Goal: Task Accomplishment & Management: Complete application form

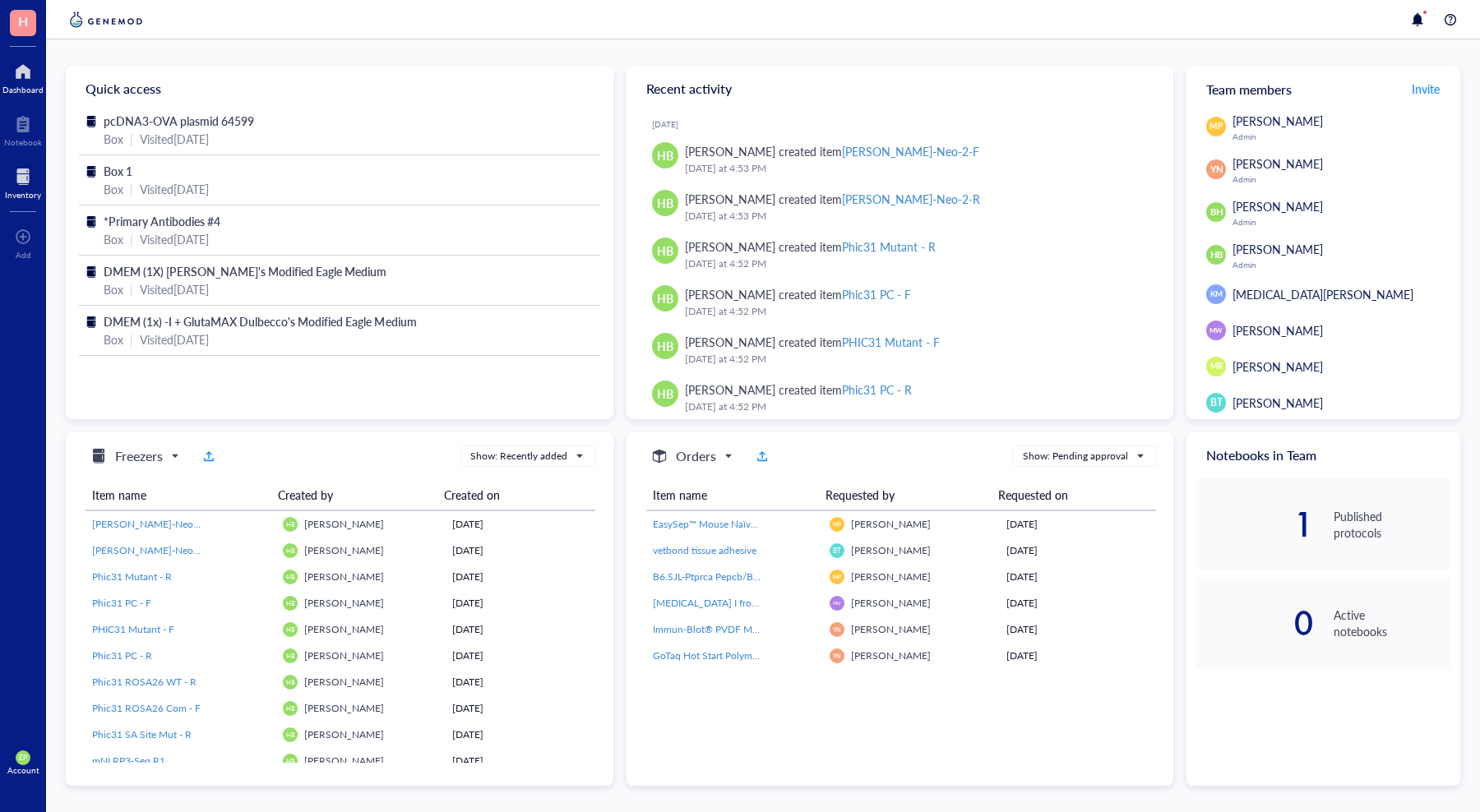
click at [21, 173] on div at bounding box center [23, 176] width 36 height 26
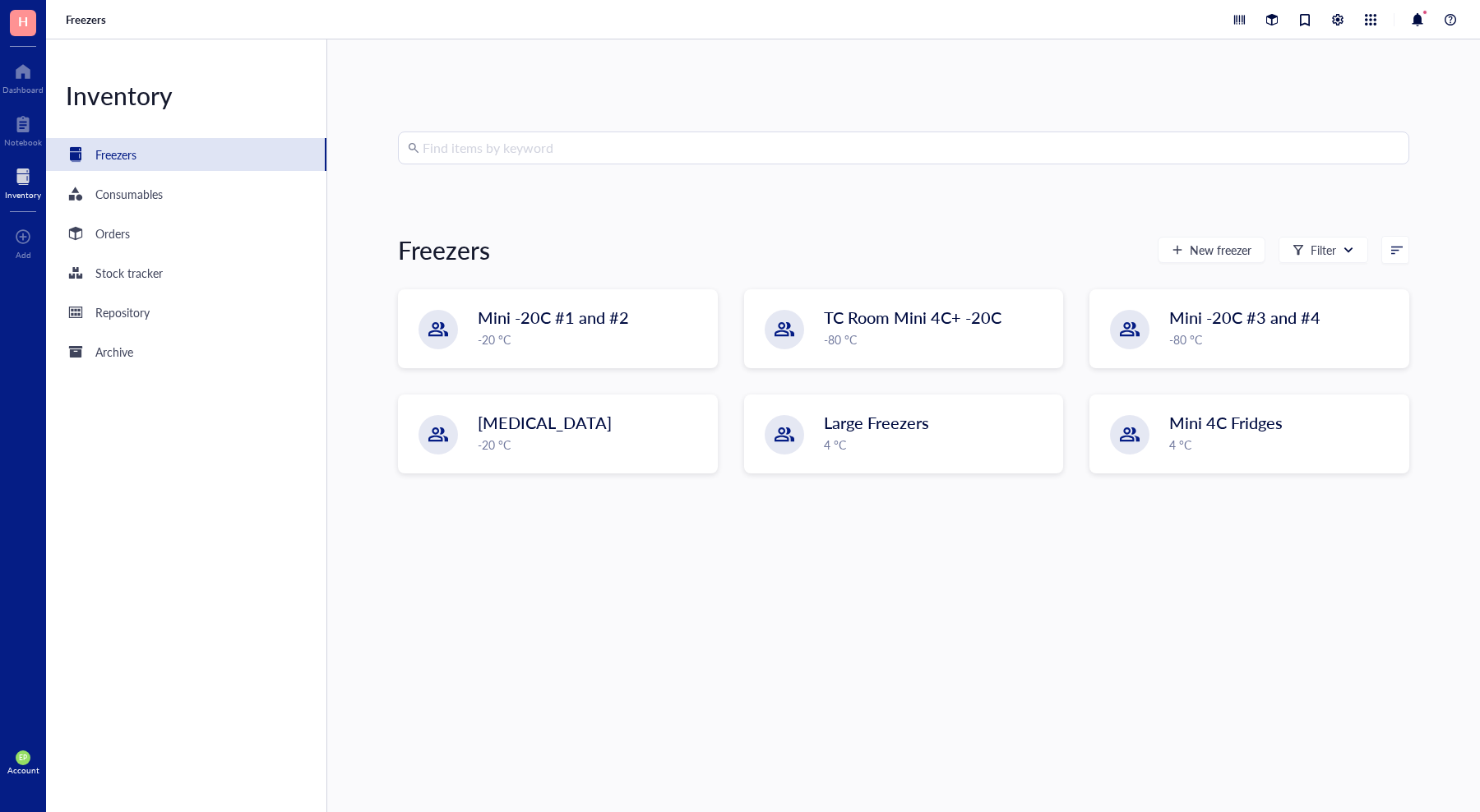
click at [491, 150] on input "search" at bounding box center [910, 147] width 977 height 31
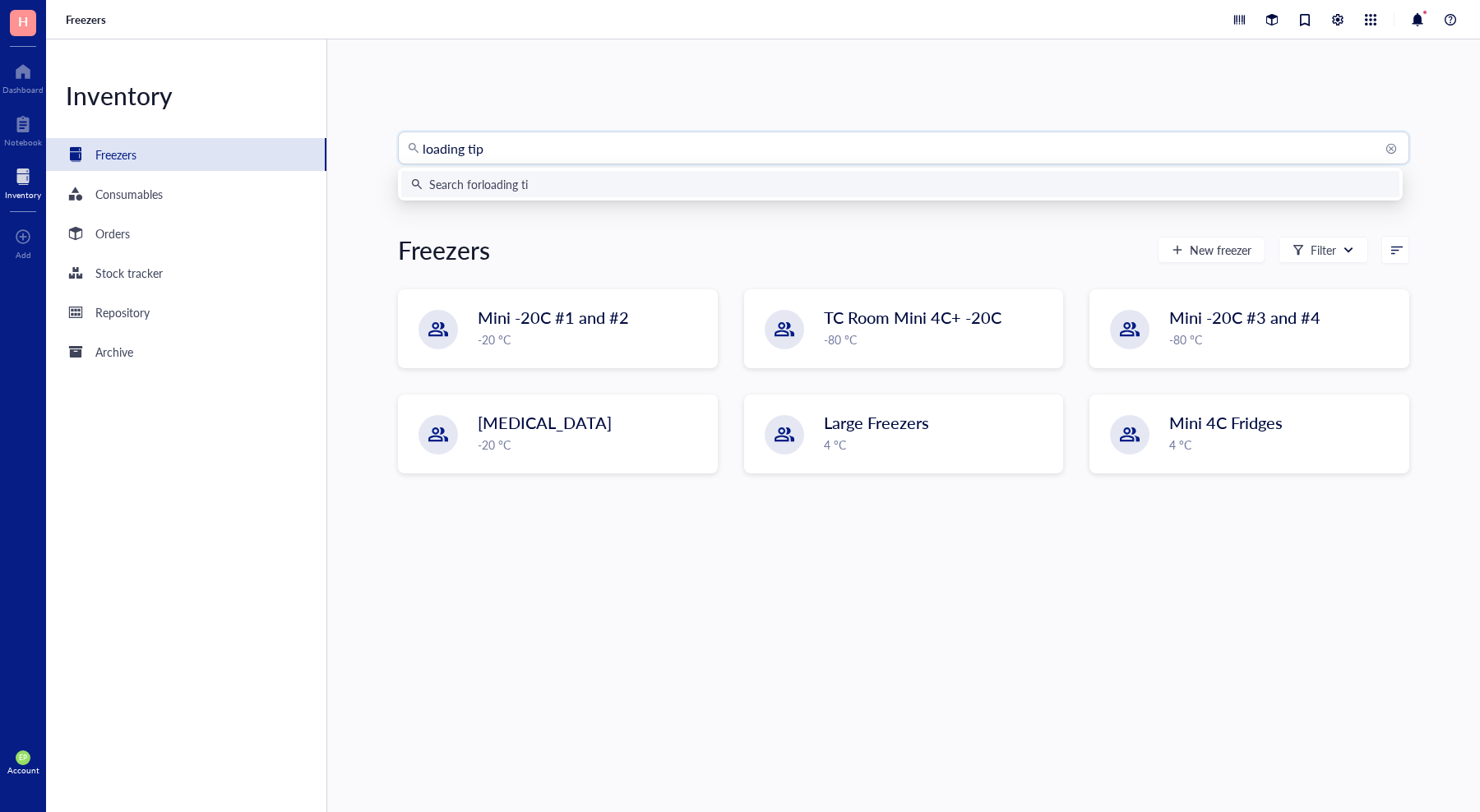
type input "loading tips"
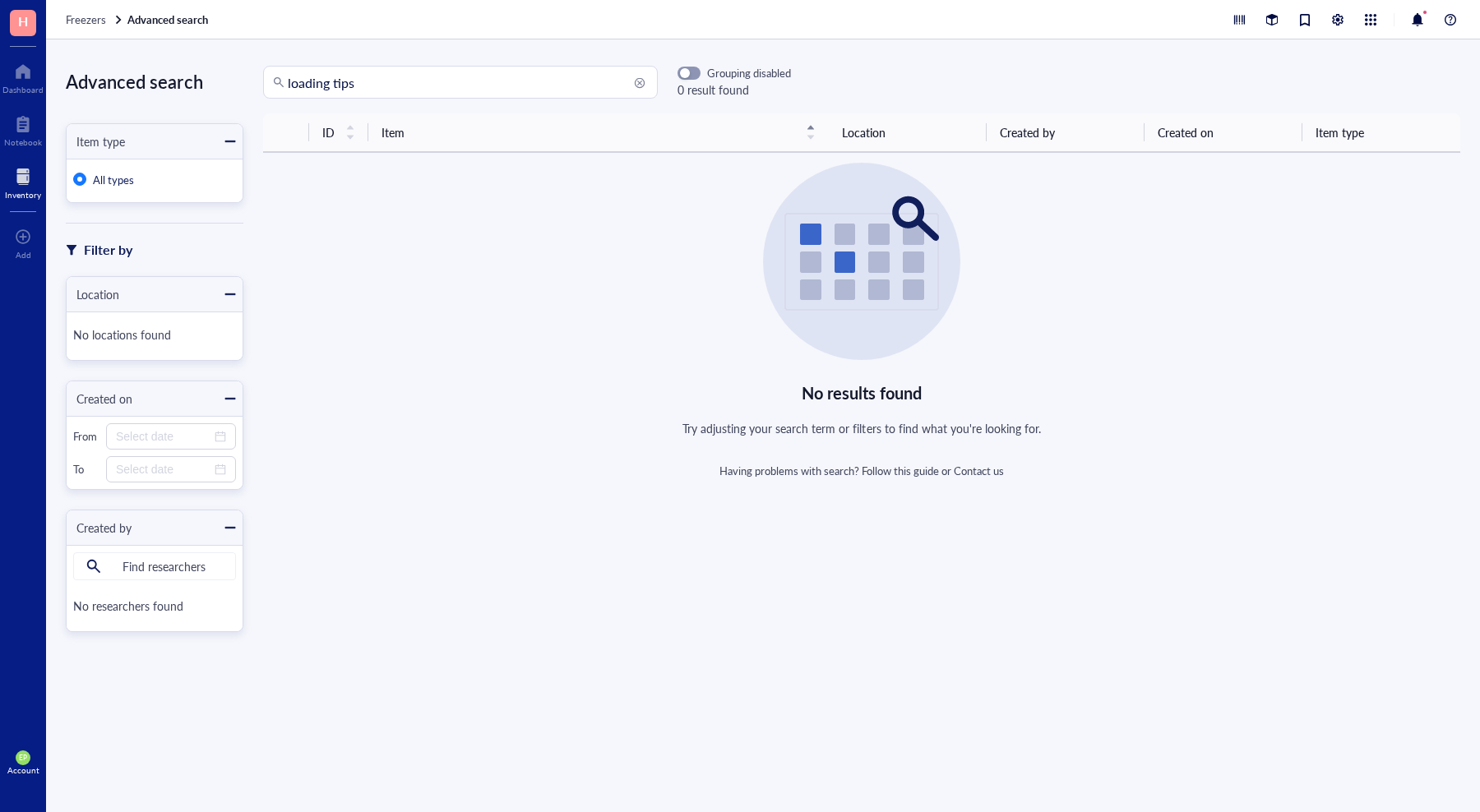
click at [26, 174] on div at bounding box center [23, 176] width 36 height 26
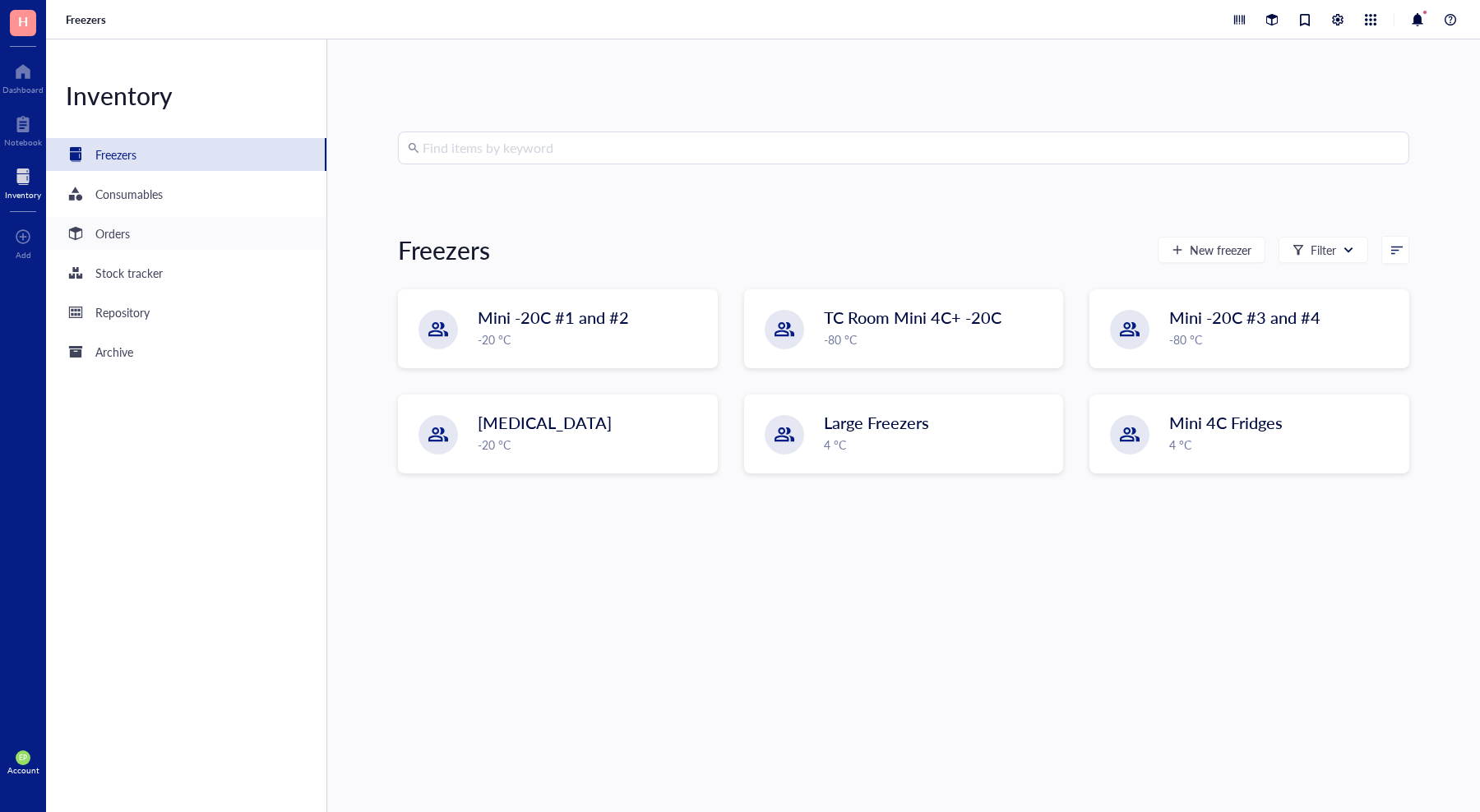
click at [119, 231] on div "Orders" at bounding box center [112, 232] width 35 height 18
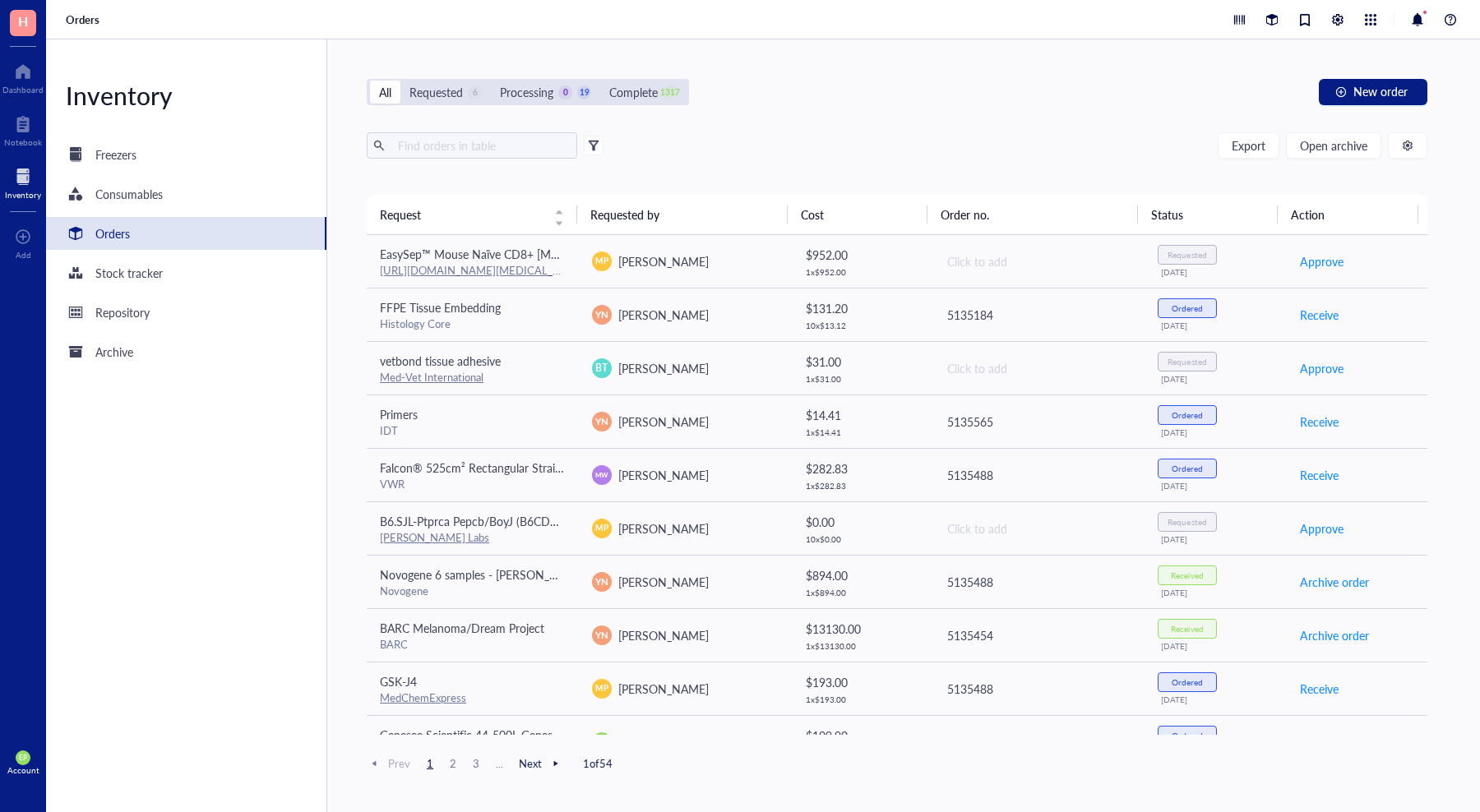
click at [449, 159] on div "Export Open archive Requester Requested on Source / Vendor Last updated" at bounding box center [897, 163] width 1060 height 62
click at [450, 154] on input "text" at bounding box center [480, 145] width 180 height 24
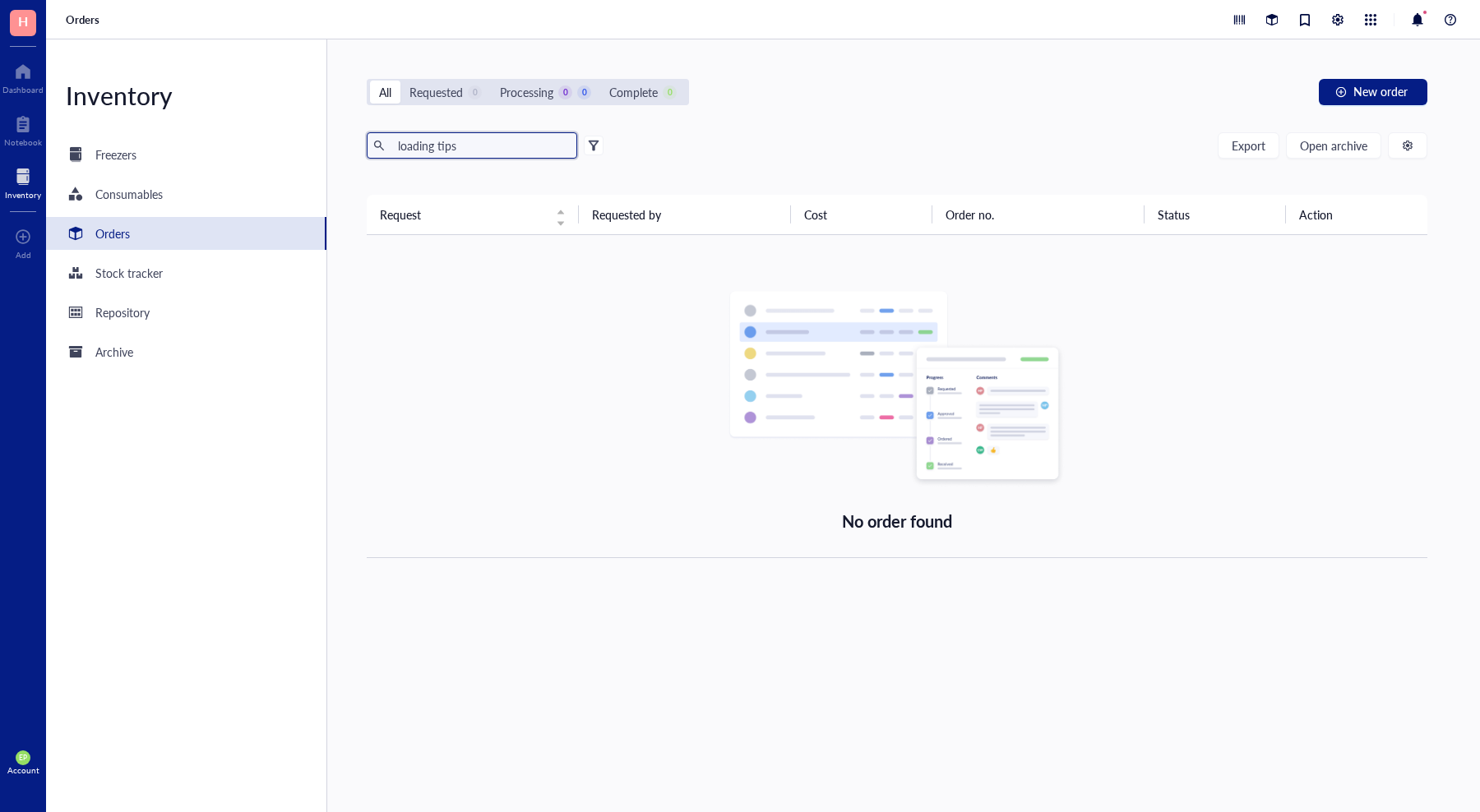
click at [480, 144] on input "loading tips" at bounding box center [480, 145] width 180 height 24
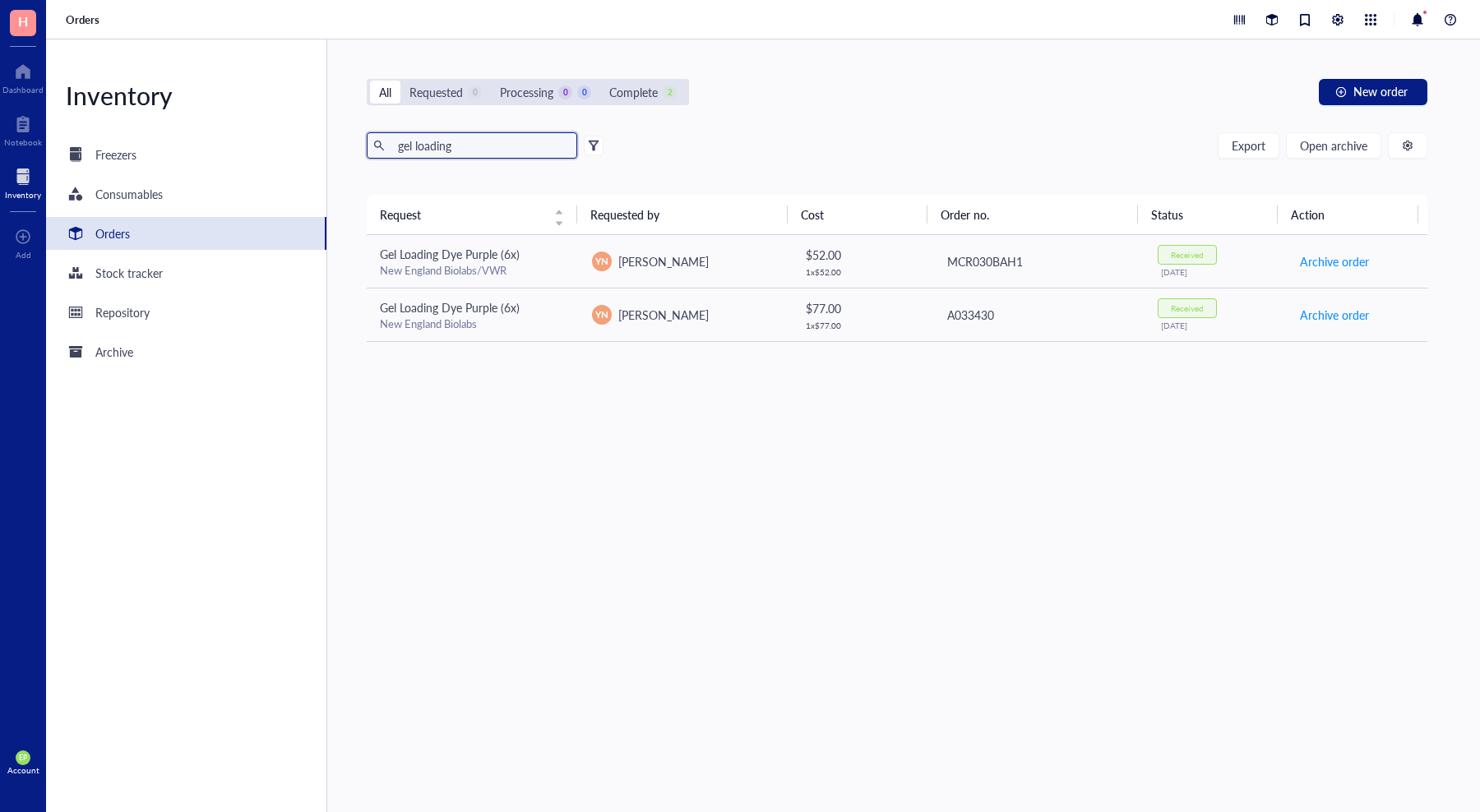
click at [437, 143] on input "gel loading" at bounding box center [480, 145] width 180 height 24
type input "200 uL"
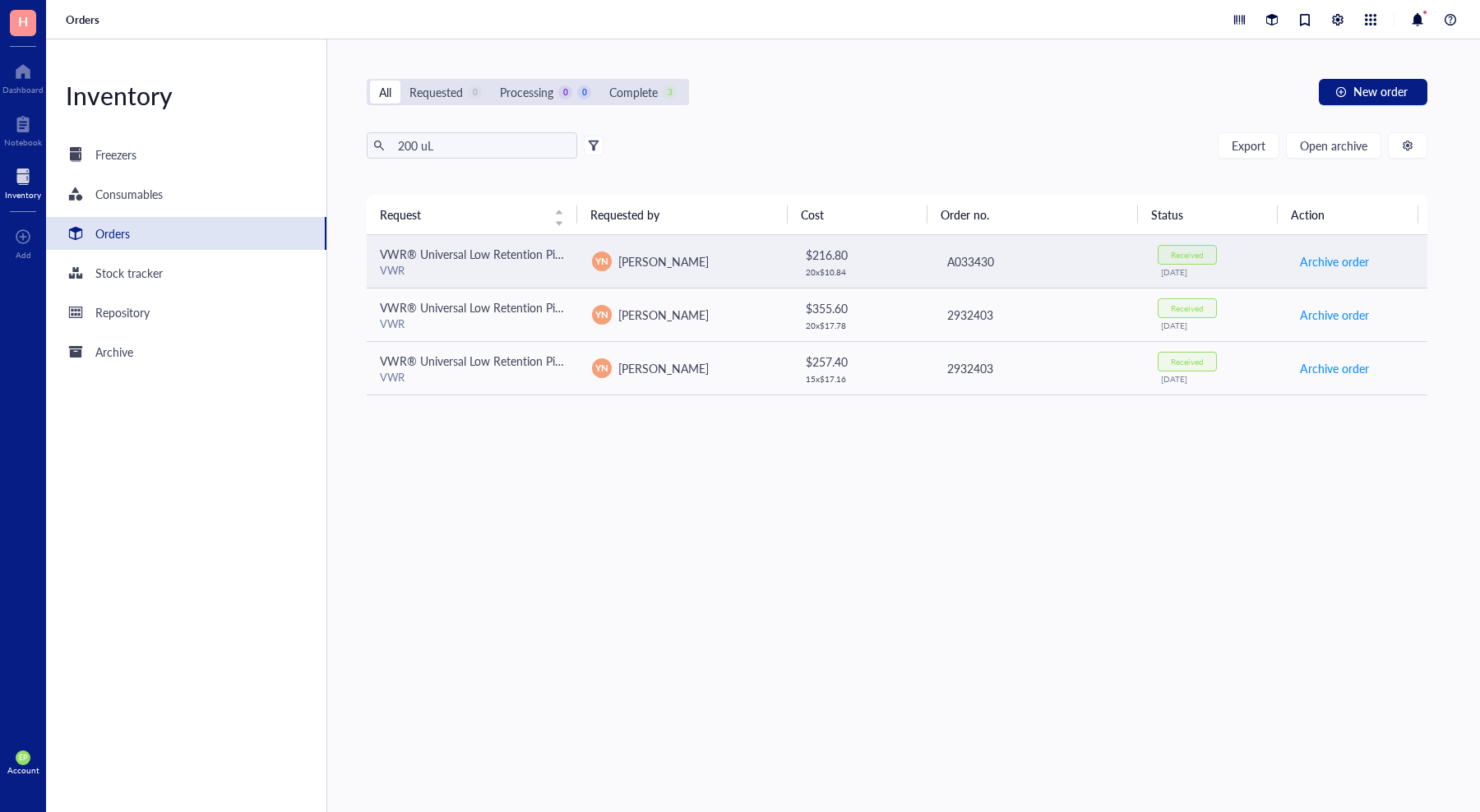
click at [411, 266] on div "VWR" at bounding box center [473, 270] width 185 height 15
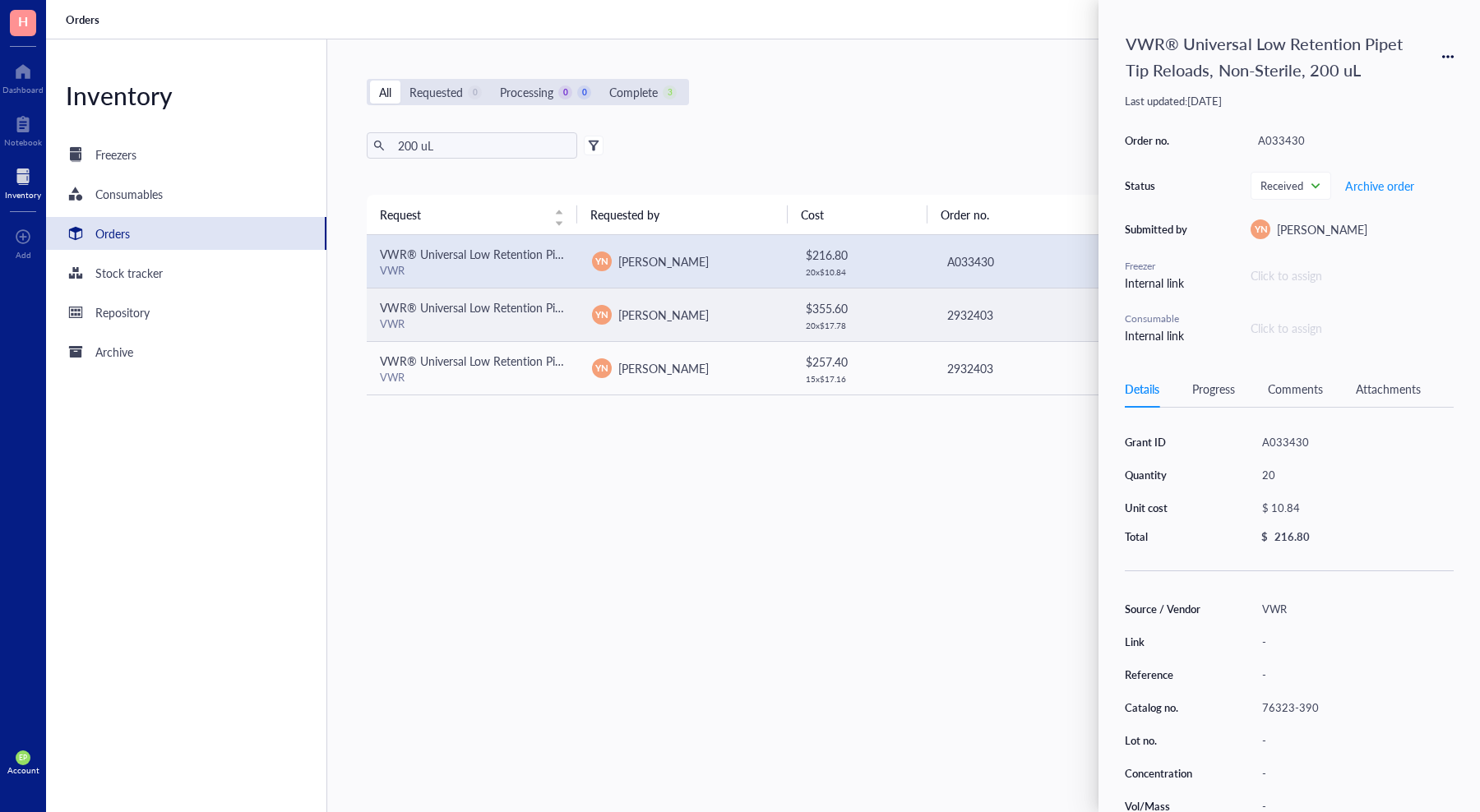
click at [423, 302] on span "VWR® Universal Low Retention Pipet Tip Reloads, Non-Sterile, 200 uL" at bounding box center [559, 307] width 358 height 17
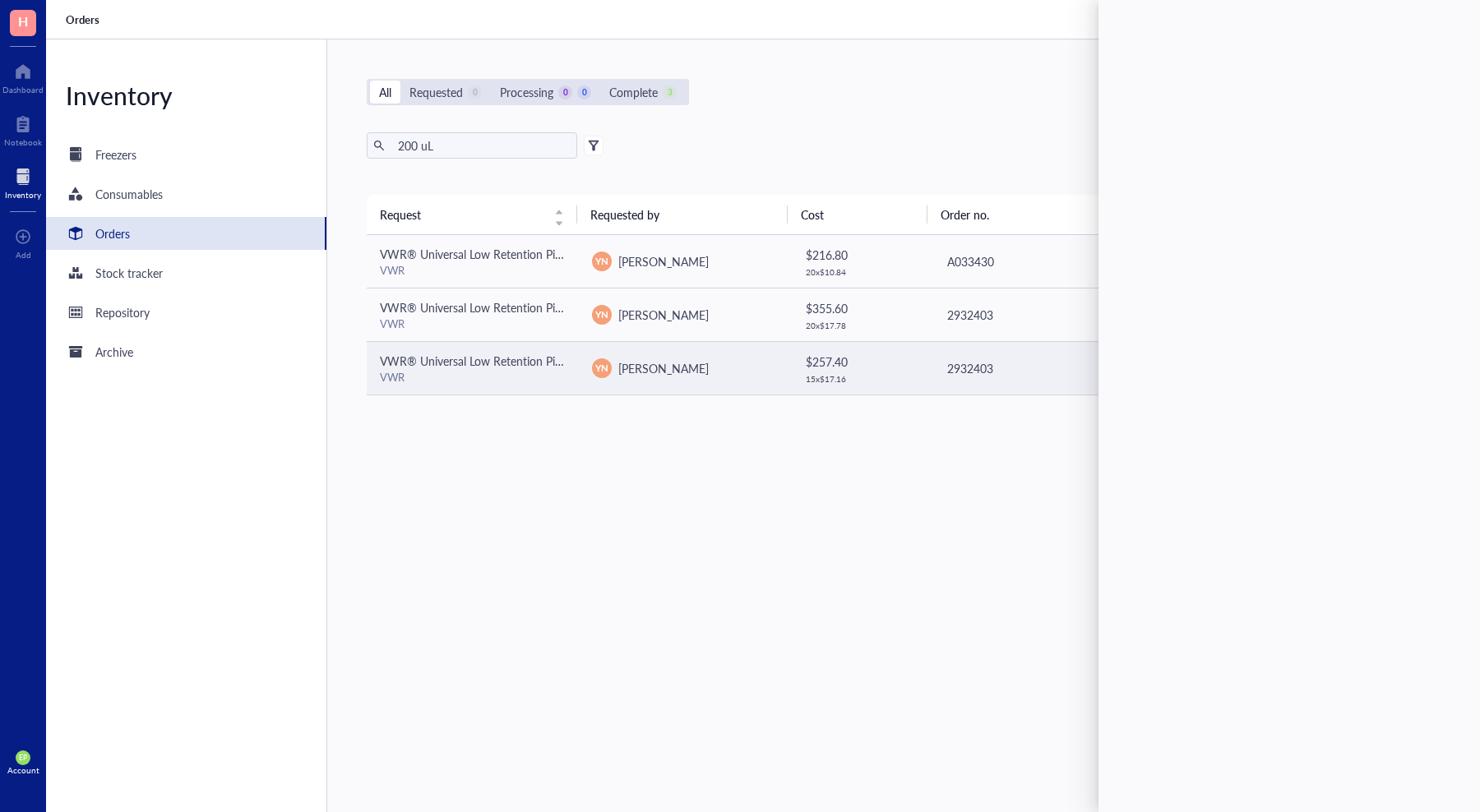
click at [440, 366] on span "VWR® Universal Low Retention Pipet Tip Reloads, Non-Sterile, 200 uL" at bounding box center [559, 361] width 358 height 17
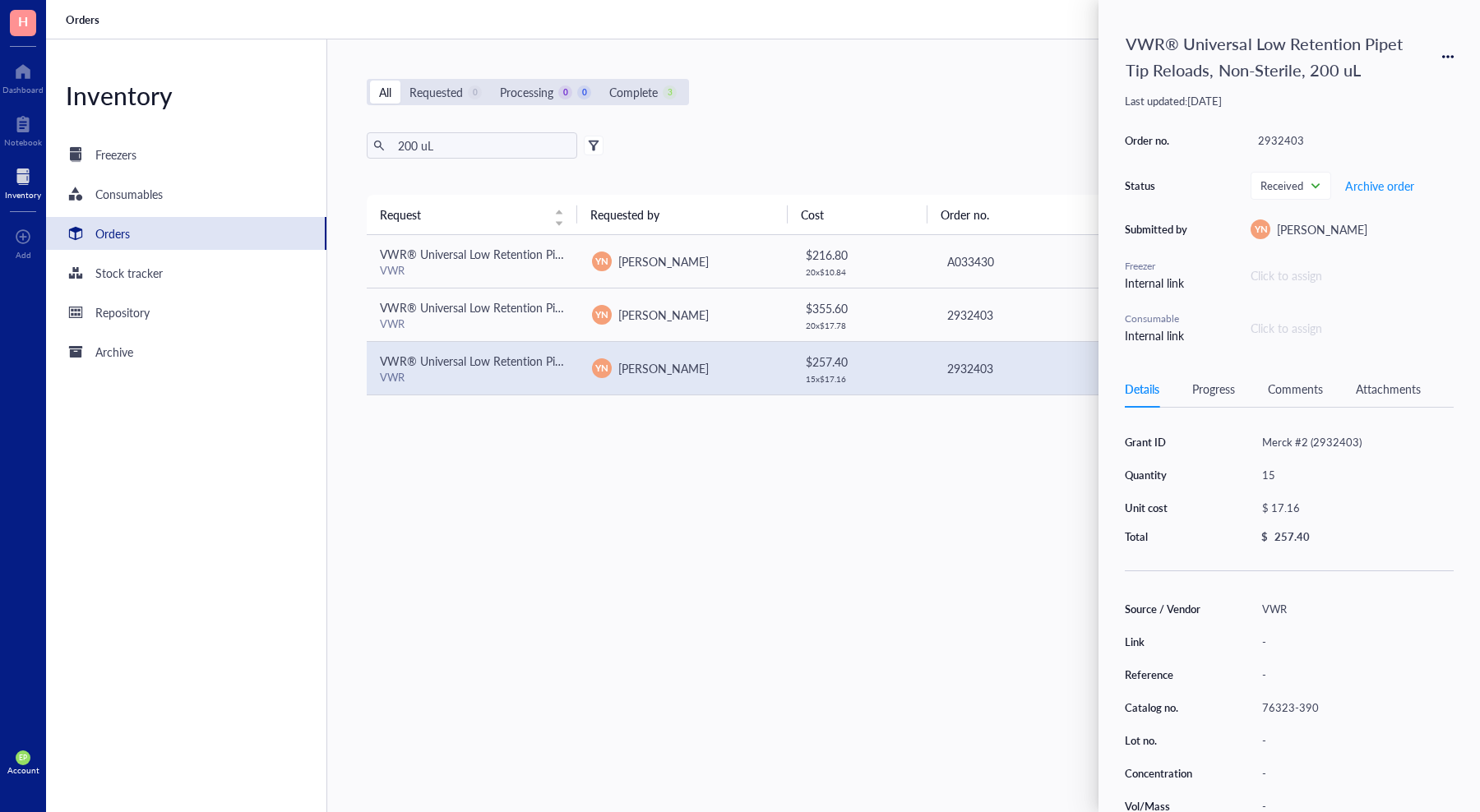
click at [786, 500] on div "Request Requested by Cost Order no. Status Action VWR® Universal Low Retention …" at bounding box center [897, 464] width 1060 height 539
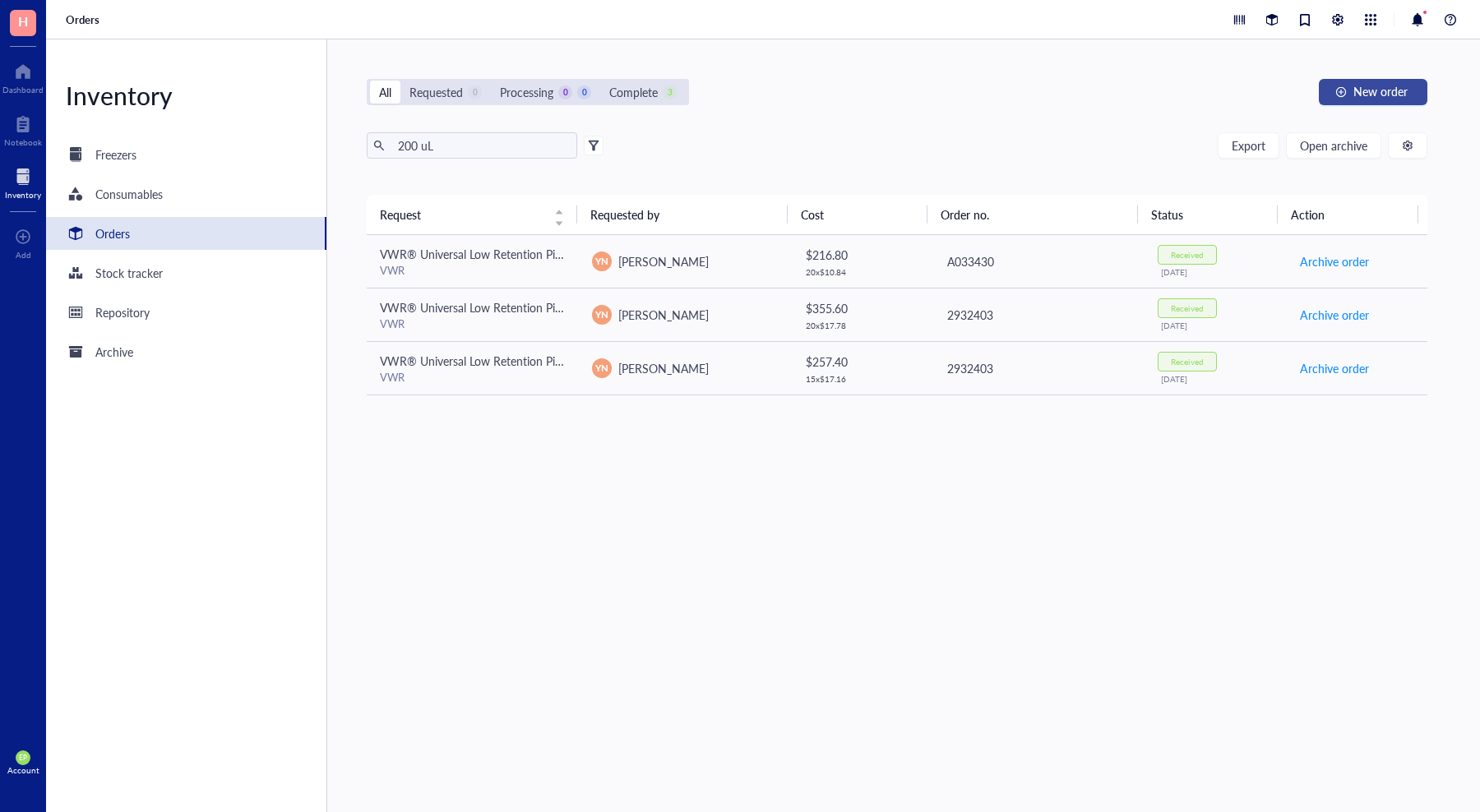
click at [1380, 99] on button "New order" at bounding box center [1373, 92] width 109 height 26
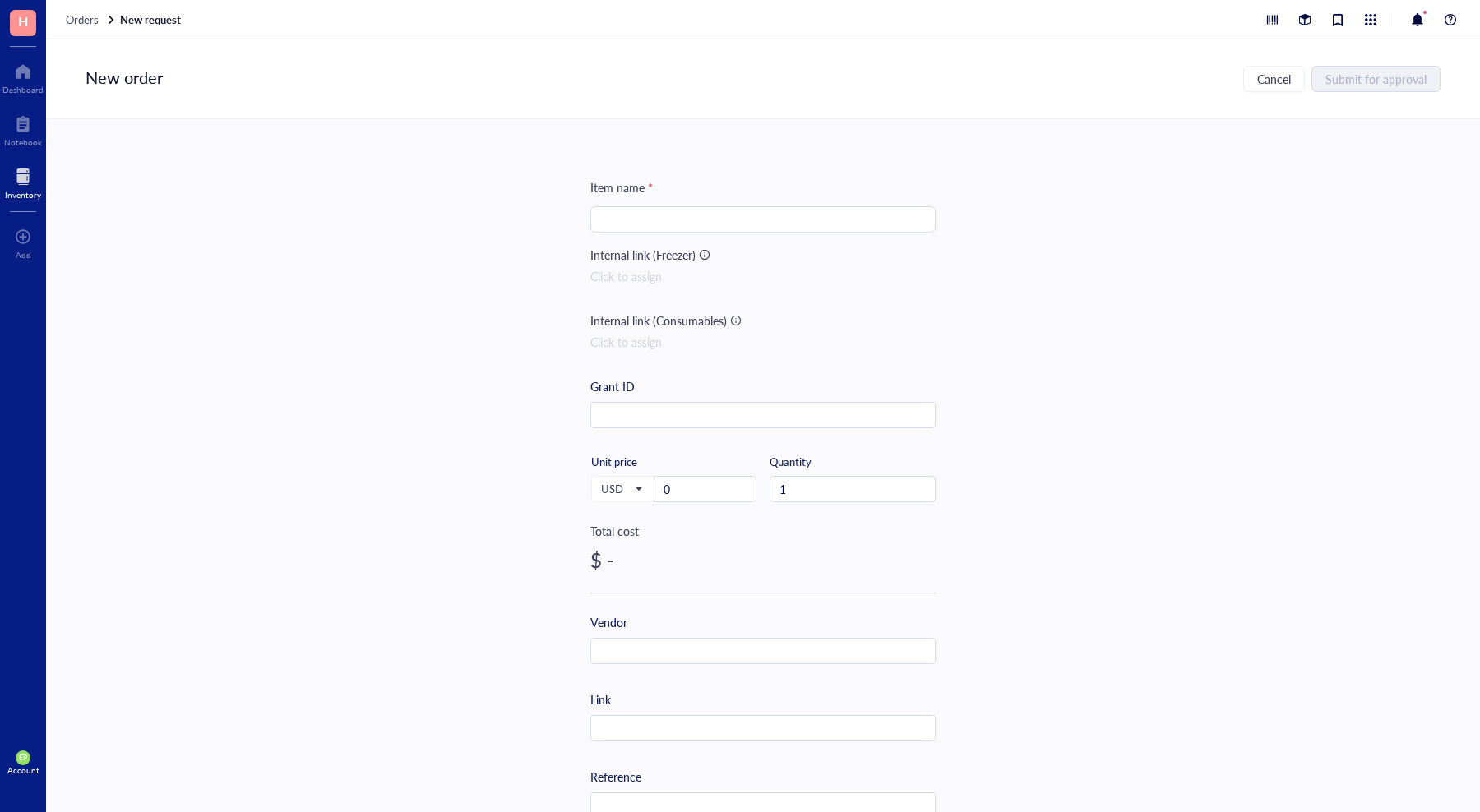
click at [746, 218] on input "search" at bounding box center [763, 219] width 325 height 24
paste input "200uL Polypropylene Gel Loading Tips For Universal Pipettes, RNase and DNase Fr…"
type input "200uL Polypropylene Gel Loading Tips For Universal Pipettes, RNase and DNase Fr…"
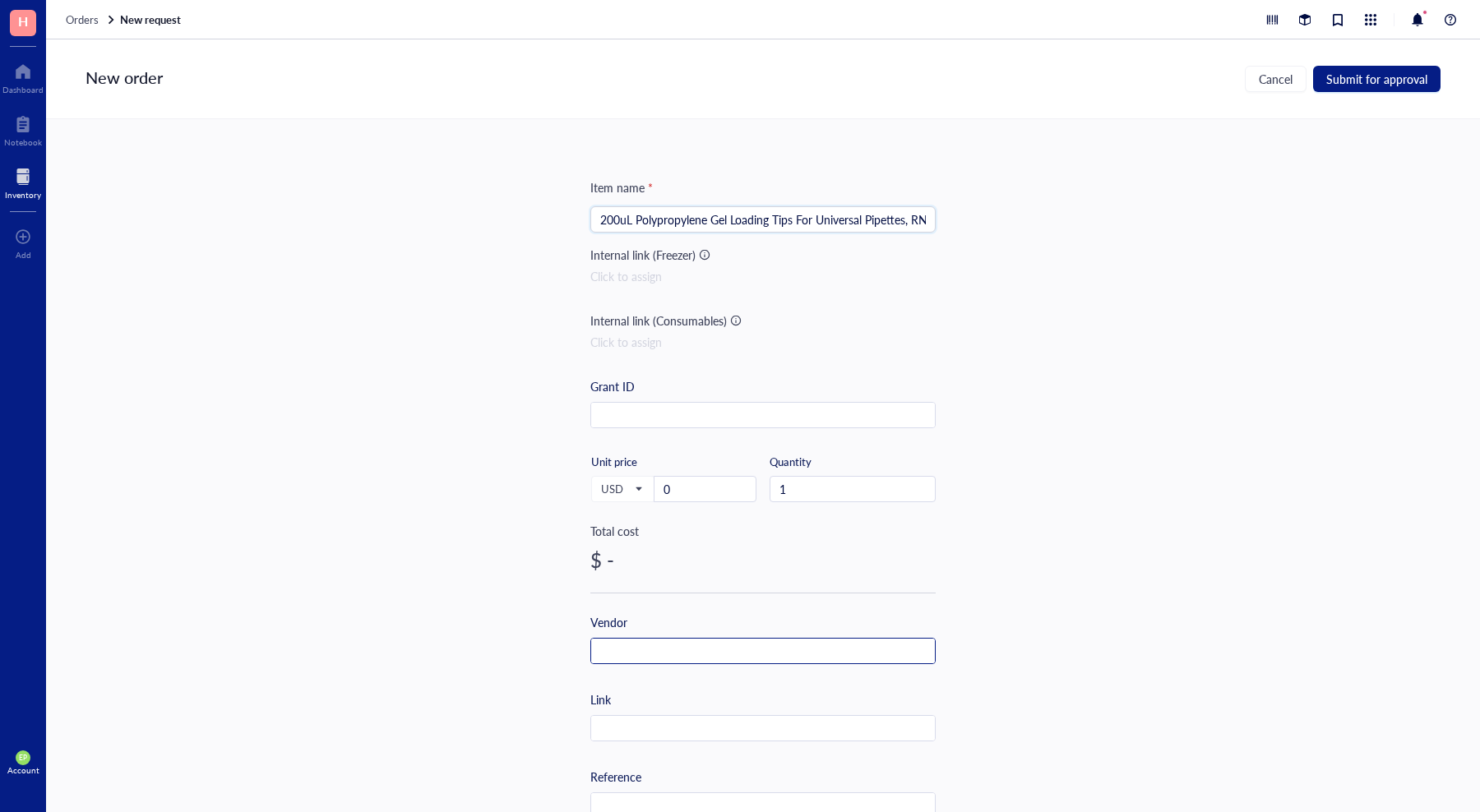
click at [698, 654] on input "text" at bounding box center [763, 651] width 344 height 26
type input "Stellar Scientific"
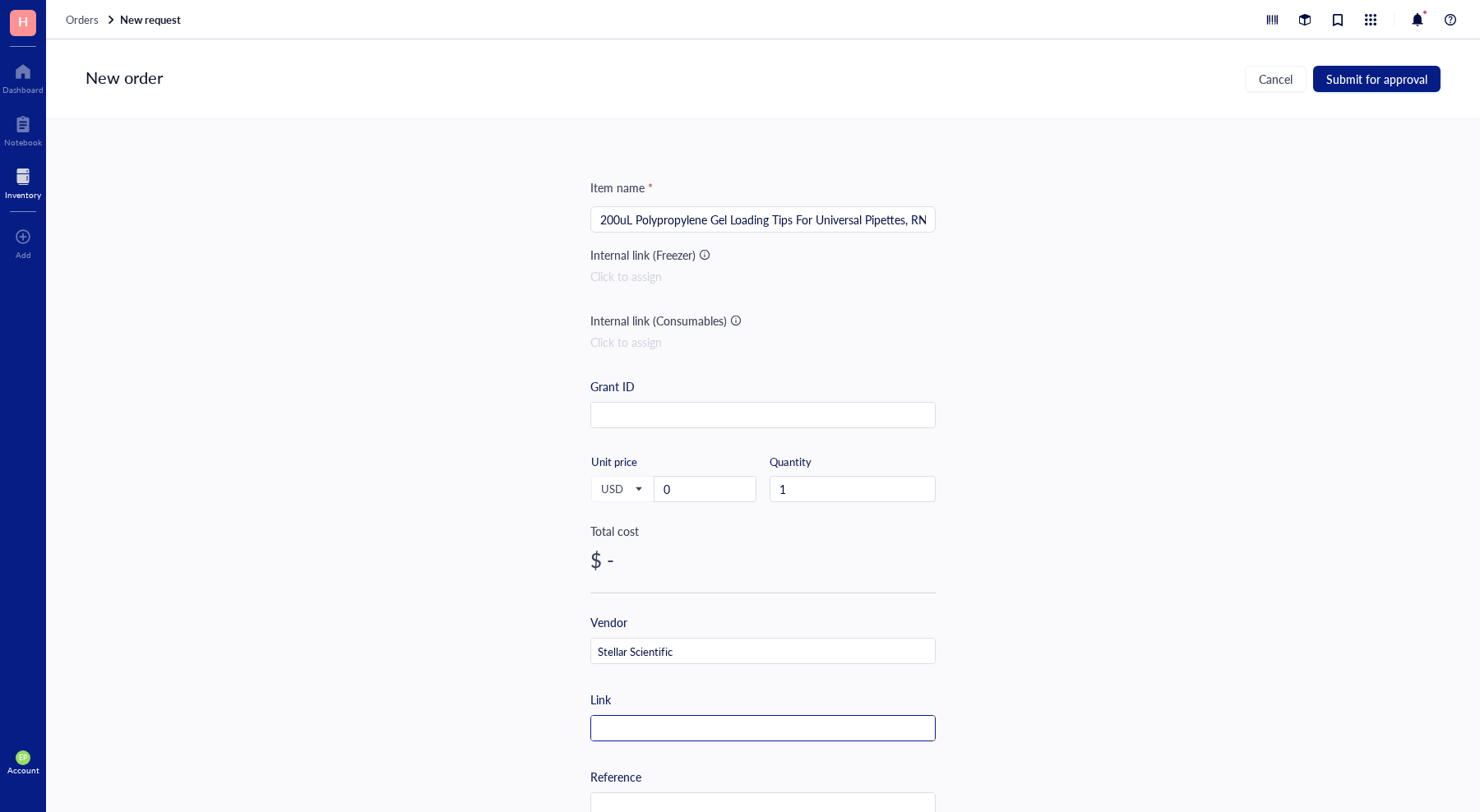
paste input "[URL][DOMAIN_NAME]"
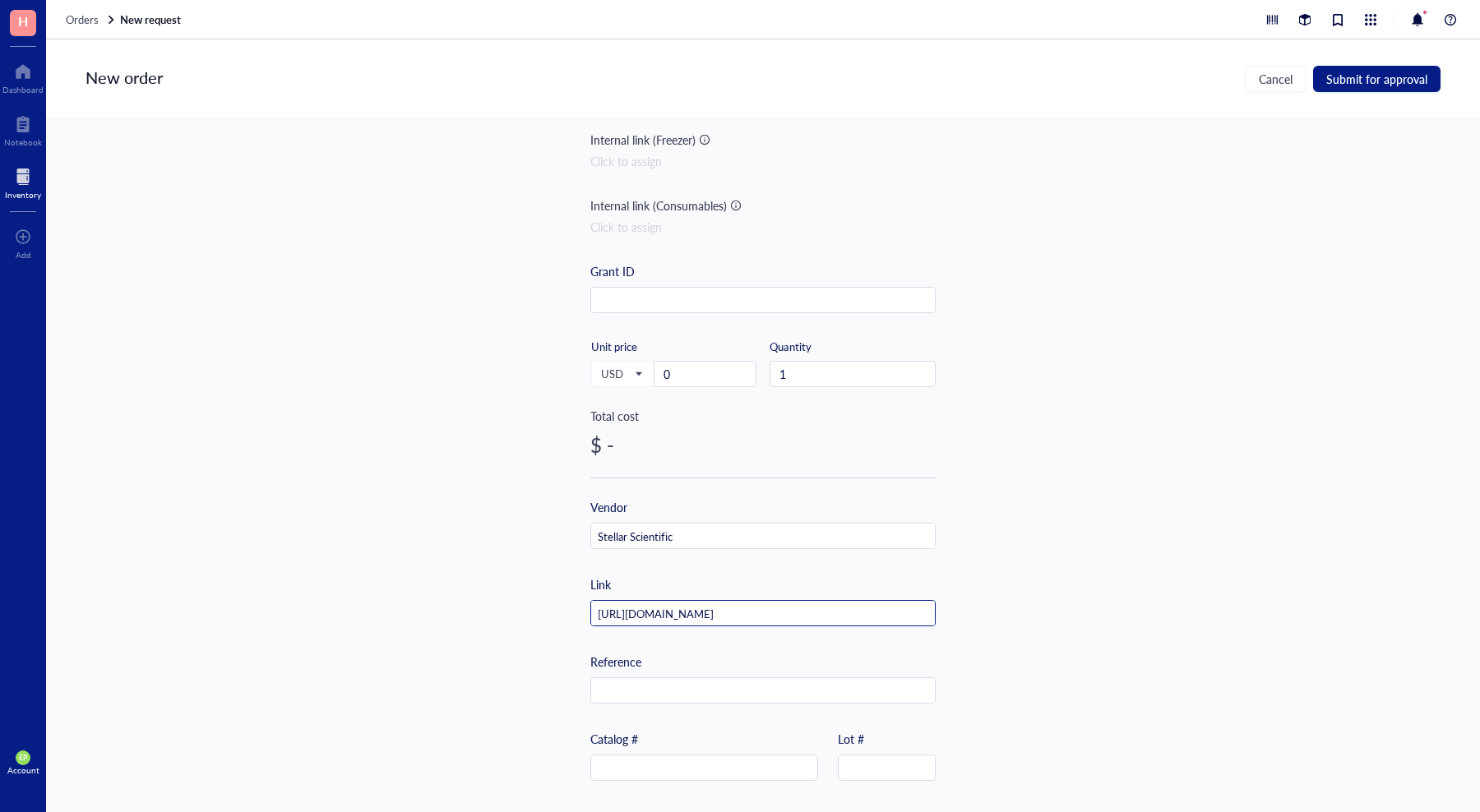
type input "[URL][DOMAIN_NAME]"
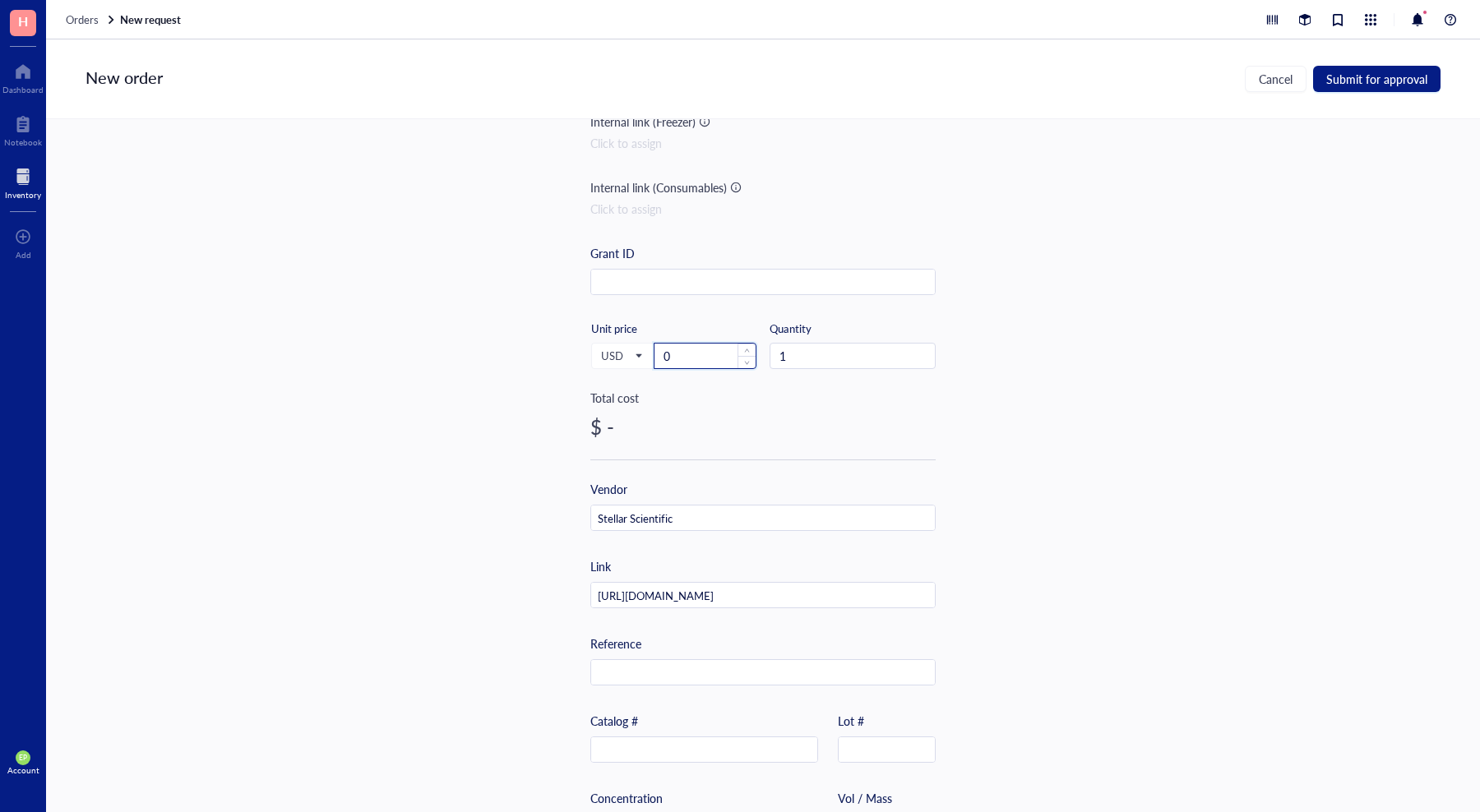
click at [692, 364] on input "0" at bounding box center [705, 355] width 101 height 24
type input "138"
click at [671, 752] on input "text" at bounding box center [704, 750] width 226 height 26
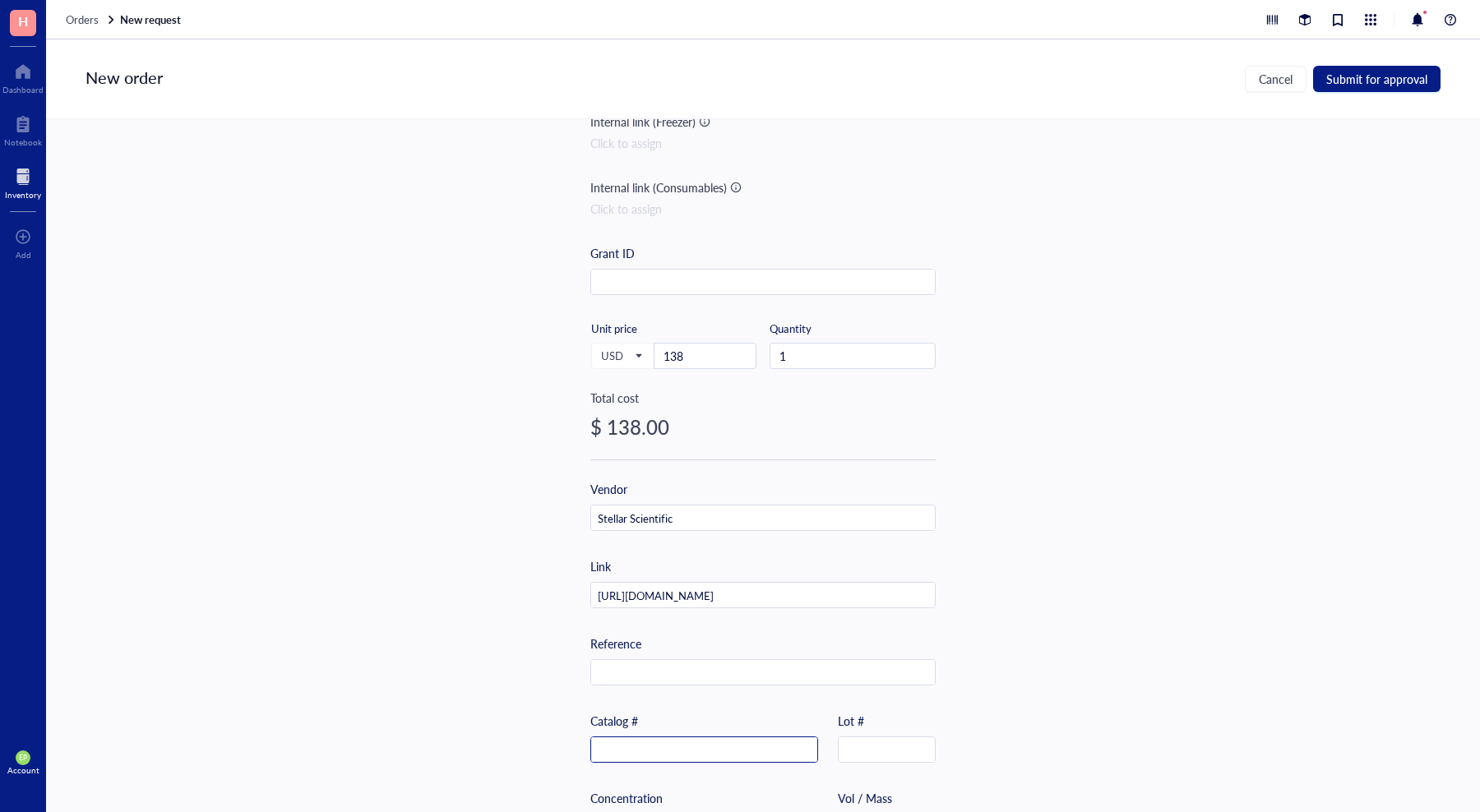
paste input "GL200-960"
type input "GL200-960"
click at [847, 738] on input "text" at bounding box center [887, 750] width 96 height 26
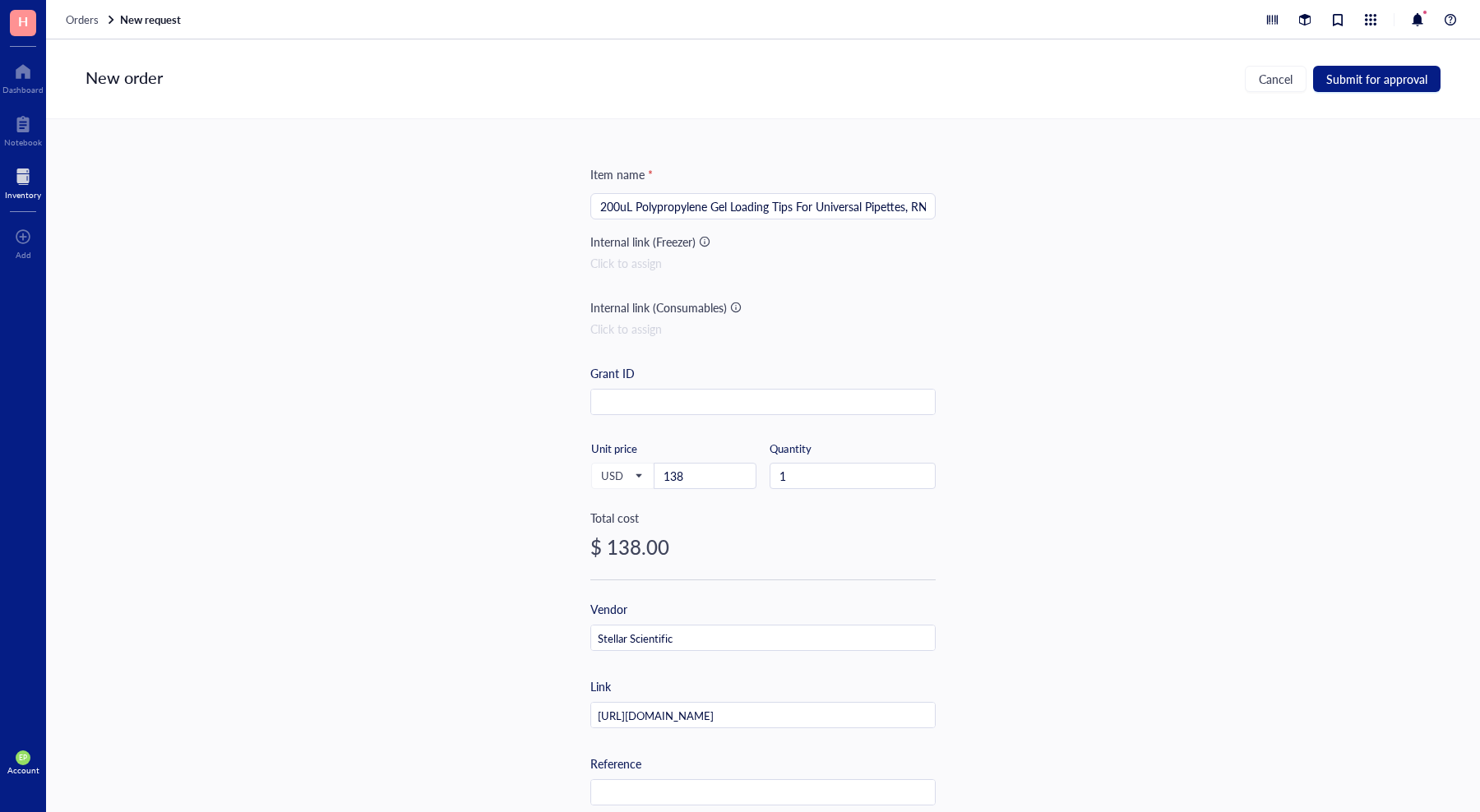
scroll to position [0, 0]
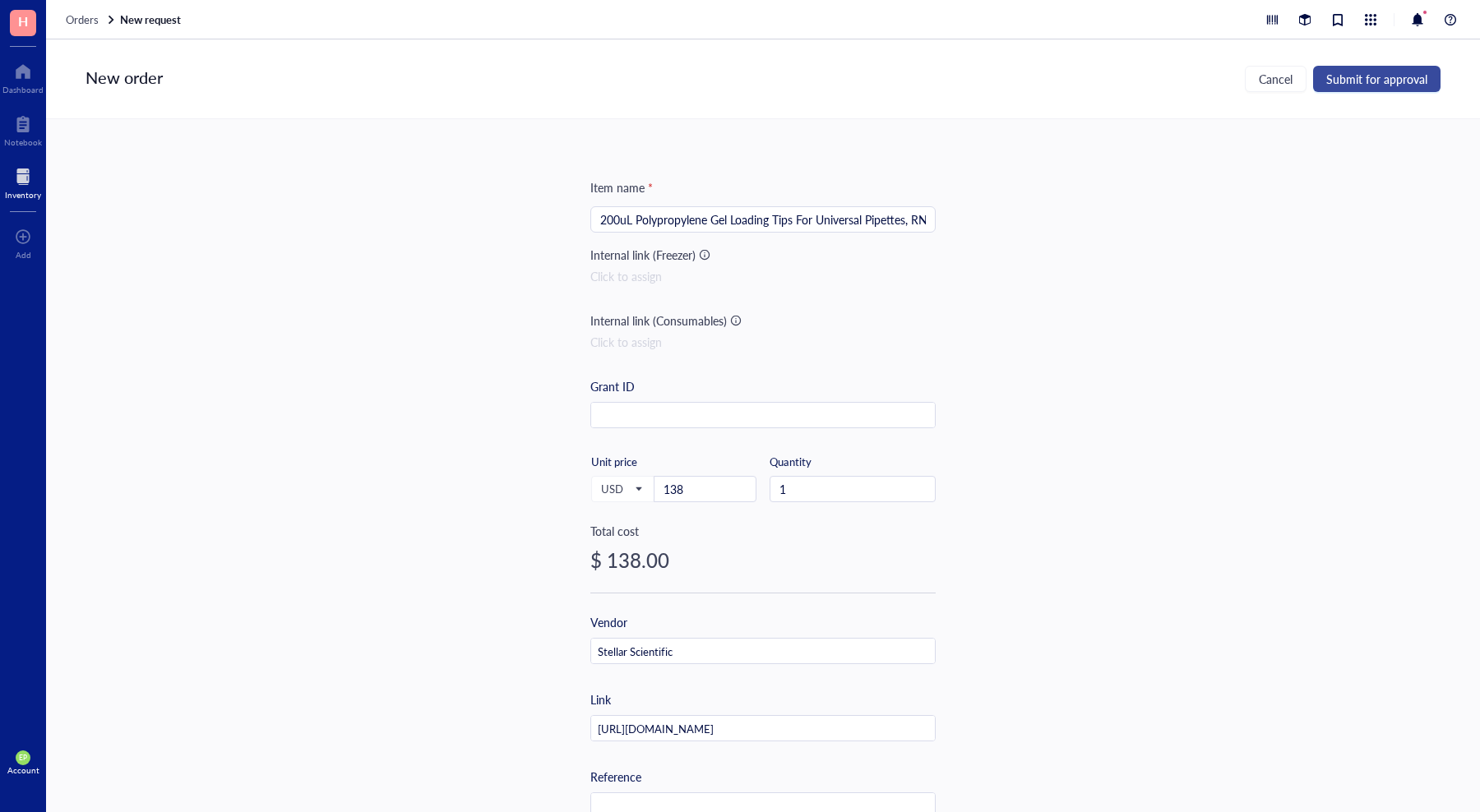
click at [1359, 78] on span "Submit for approval" at bounding box center [1376, 79] width 101 height 13
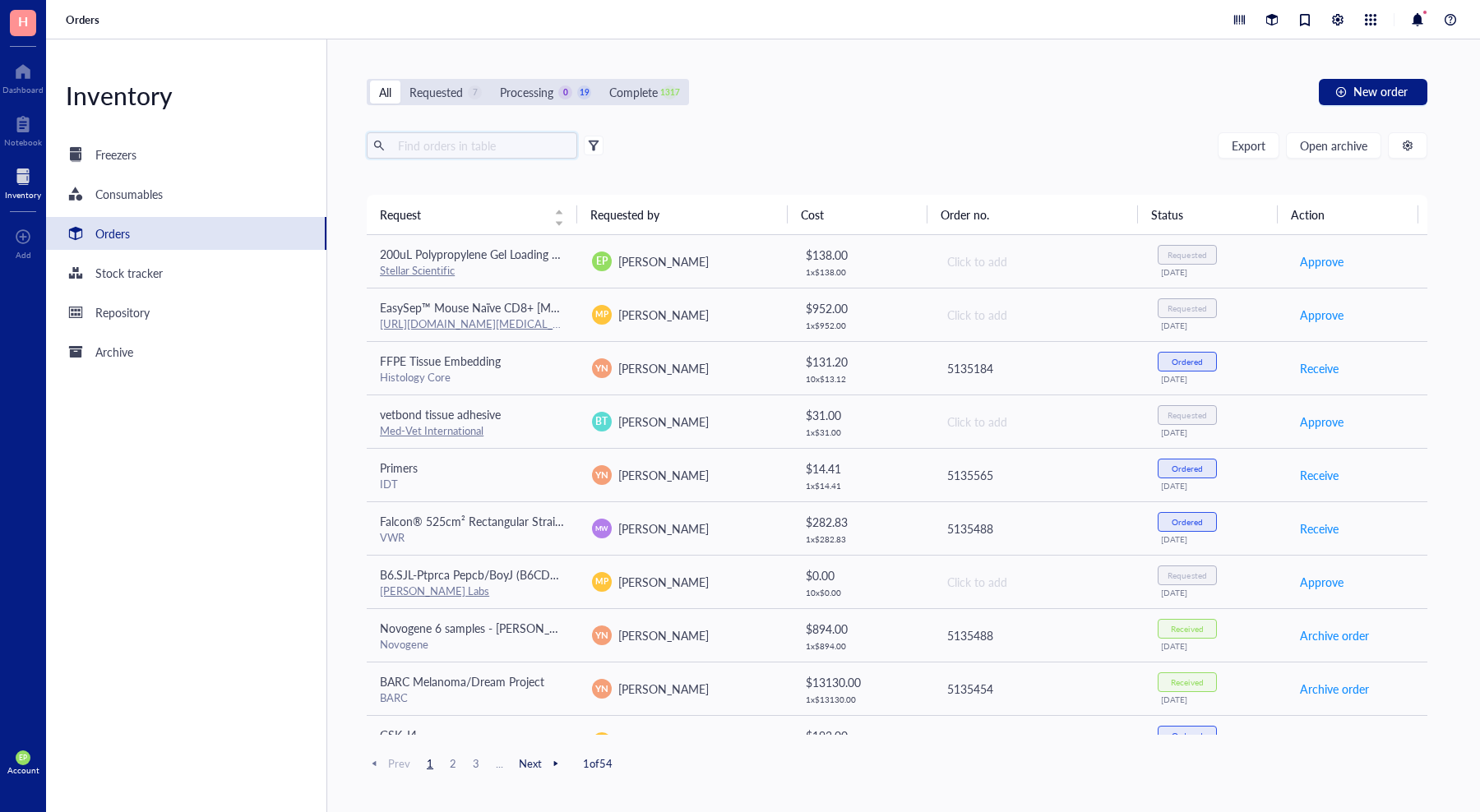
click at [521, 152] on input "text" at bounding box center [480, 145] width 180 height 24
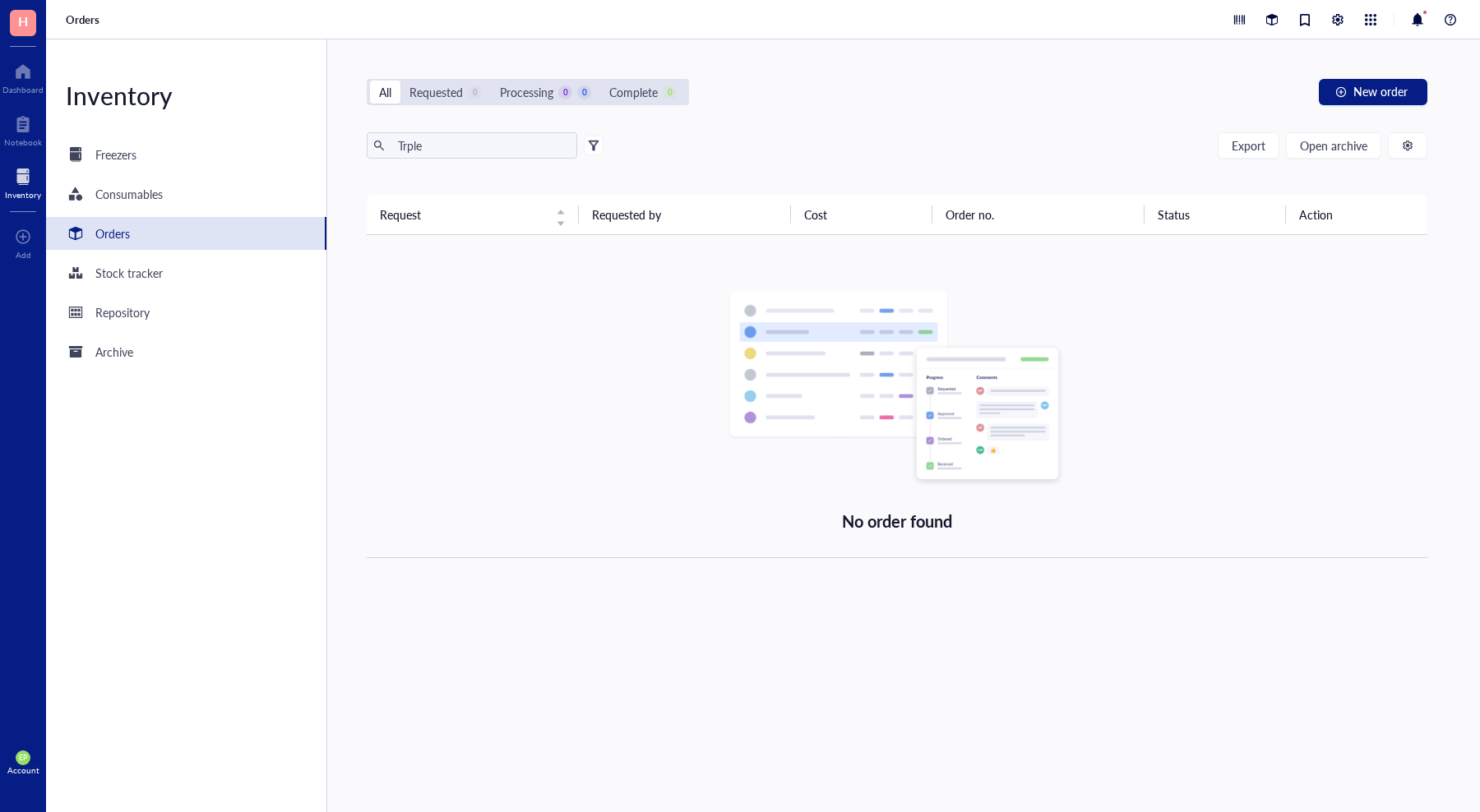
click at [115, 243] on div "Orders" at bounding box center [186, 233] width 281 height 33
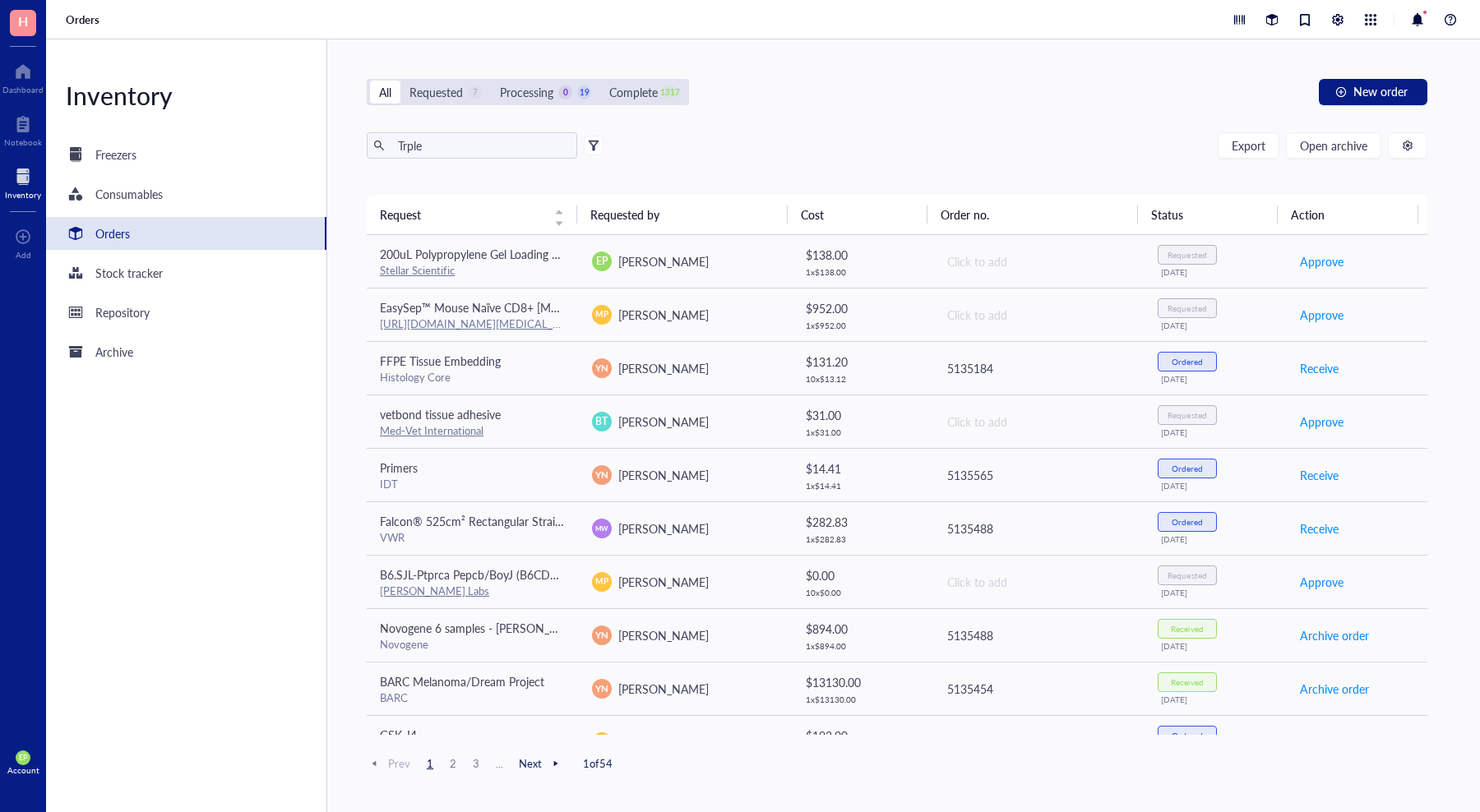
click at [449, 158] on div "Trple Export Open archive Requester Requested on Source / Vendor Last updated" at bounding box center [897, 163] width 1060 height 62
click at [450, 152] on input "Trple" at bounding box center [480, 145] width 180 height 24
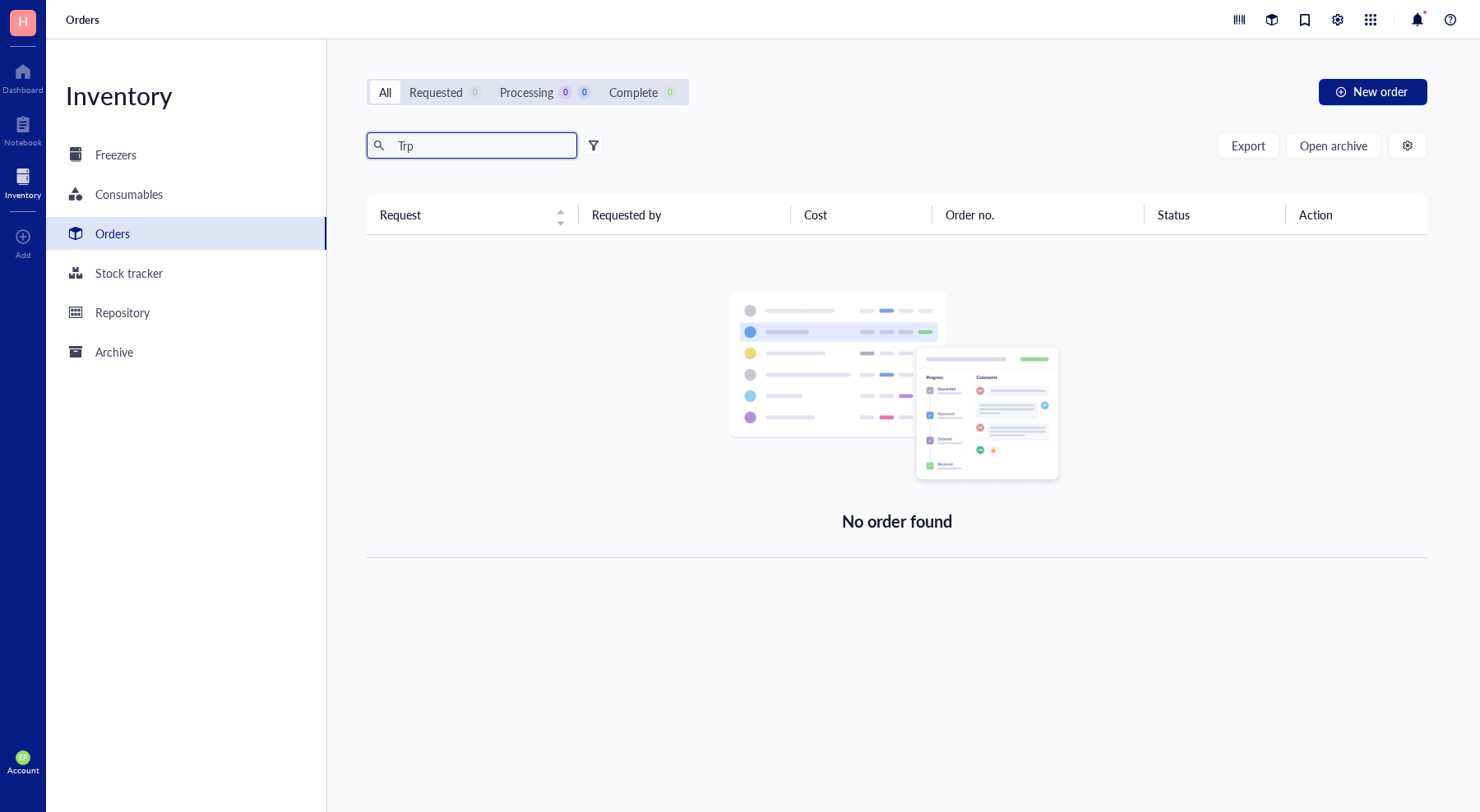
click at [446, 146] on input "Trp" at bounding box center [480, 145] width 180 height 24
click at [425, 143] on input "Trp" at bounding box center [480, 145] width 180 height 24
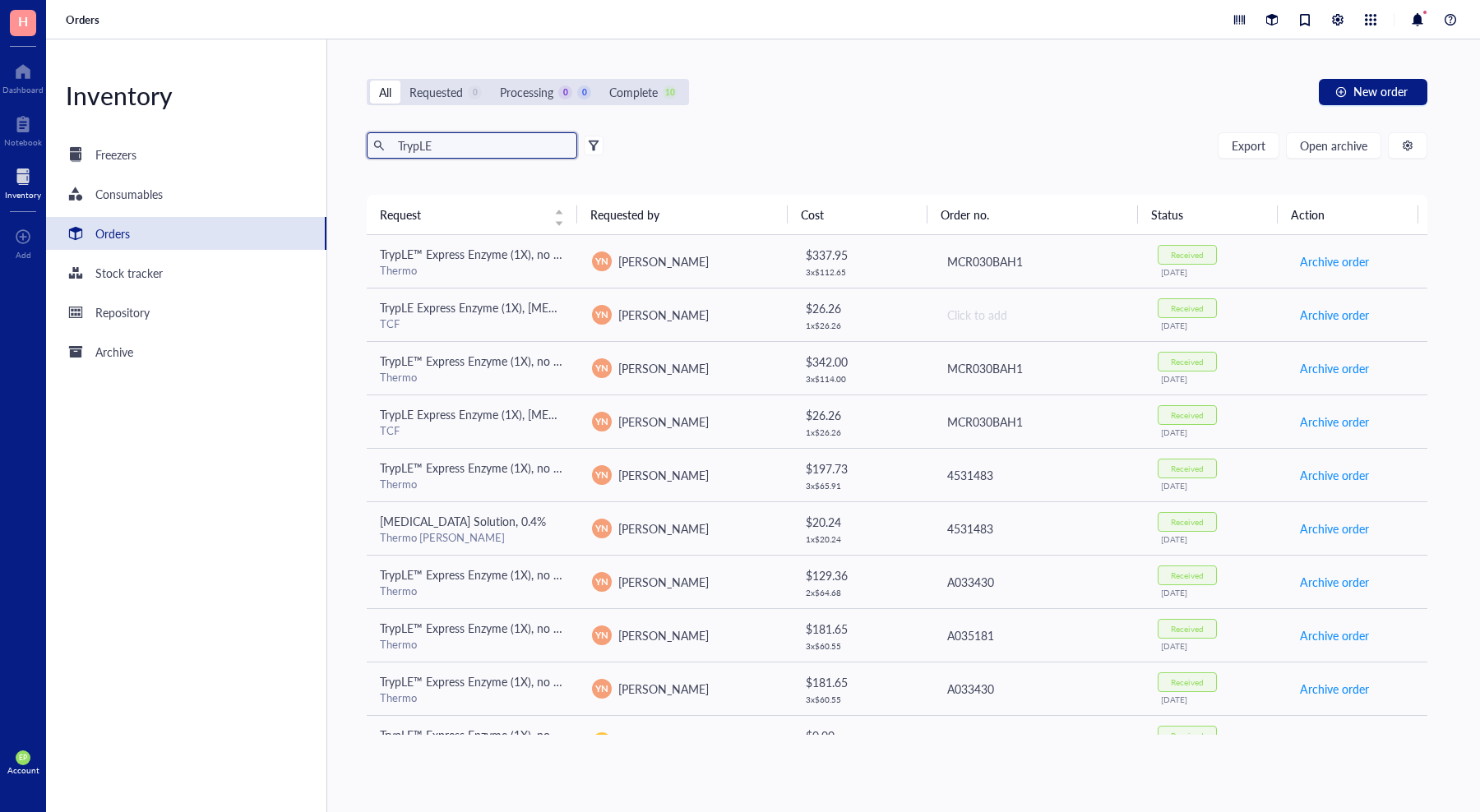
type input "TrypLE"
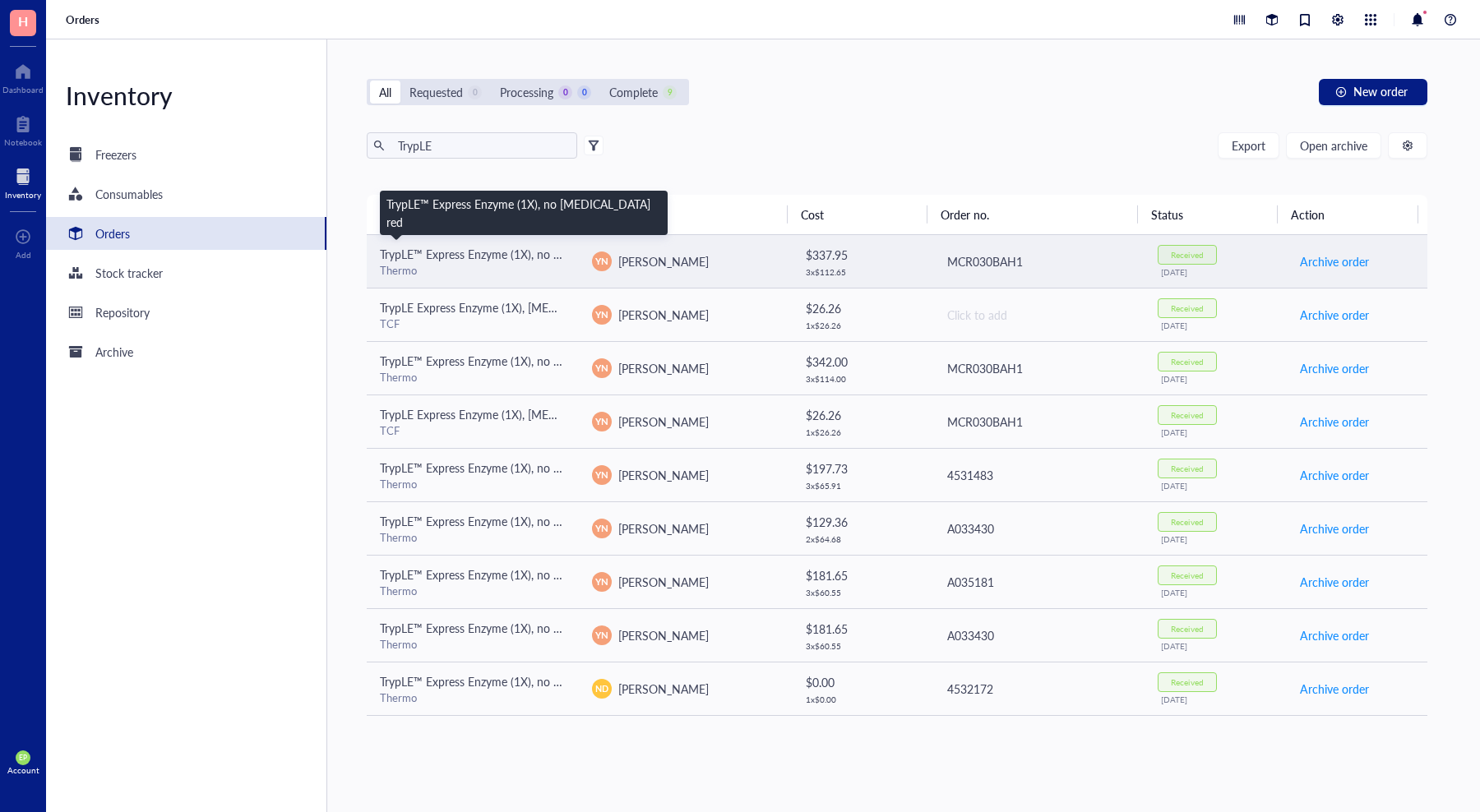
click at [442, 259] on span "TrypLE™ Express Enzyme (1X), no [MEDICAL_DATA] red" at bounding box center [523, 254] width 285 height 17
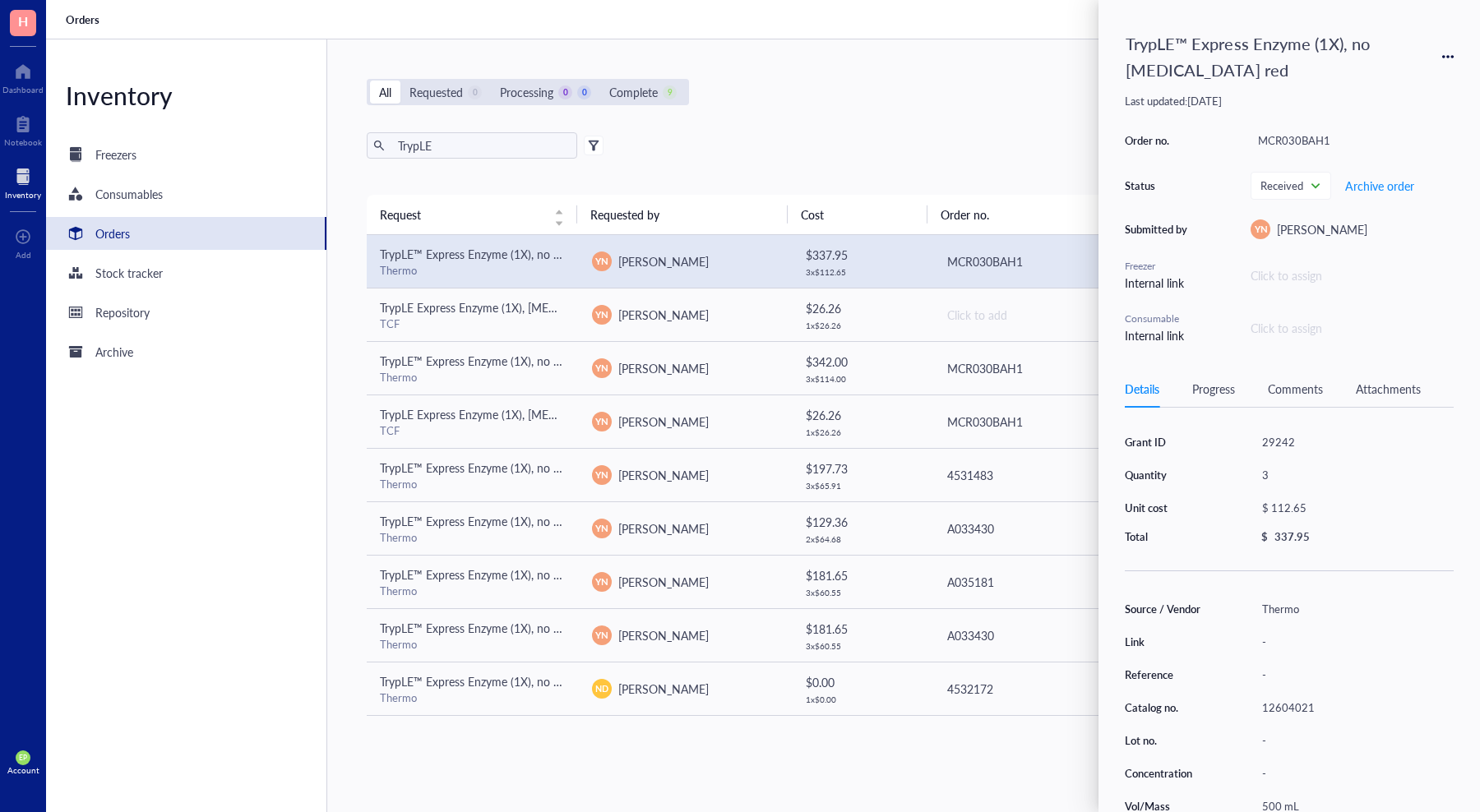
click at [973, 83] on div "All Requested 0 Processing 0 0 Complete 9 New order" at bounding box center [897, 92] width 1060 height 26
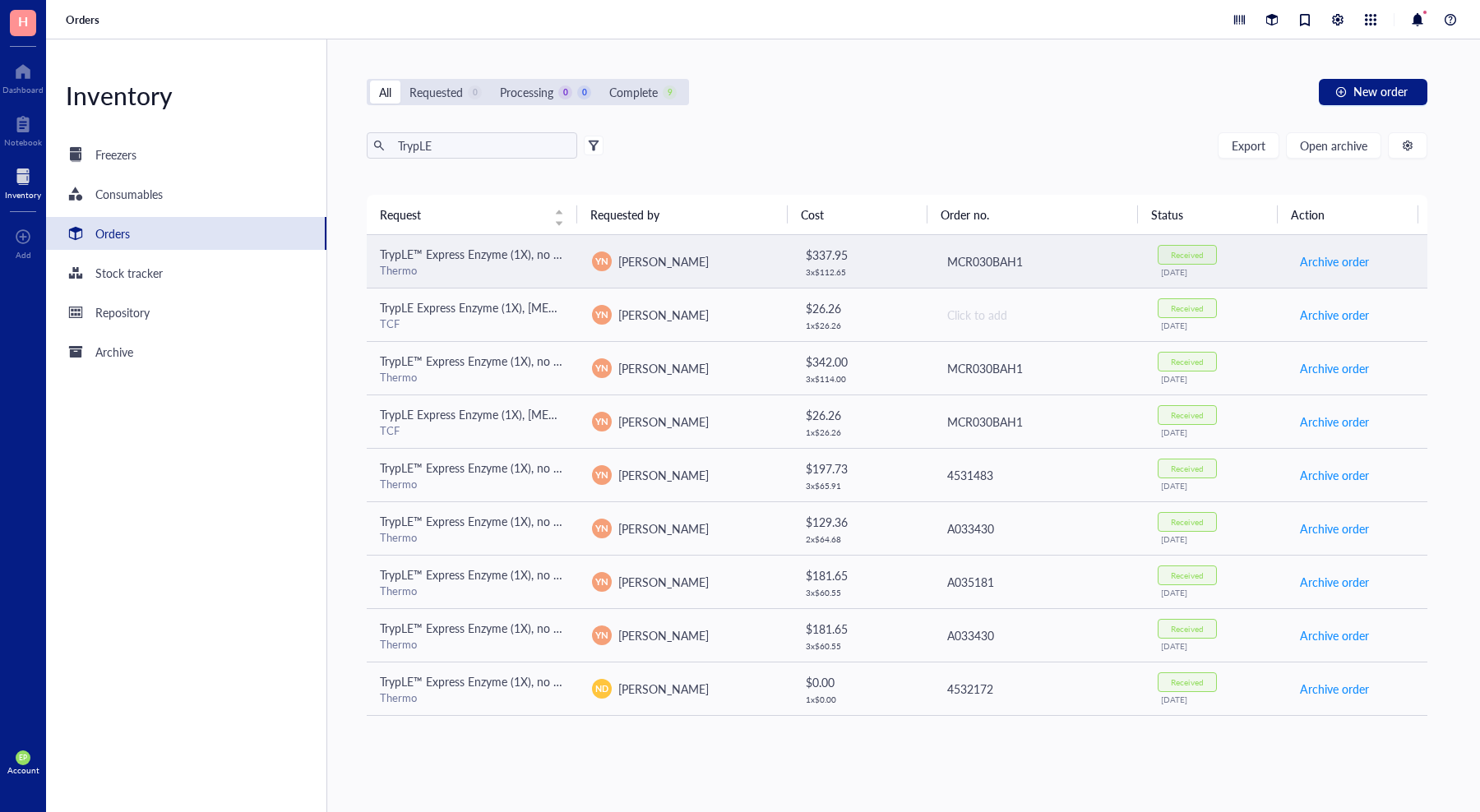
click at [643, 259] on span "[PERSON_NAME]" at bounding box center [663, 261] width 90 height 17
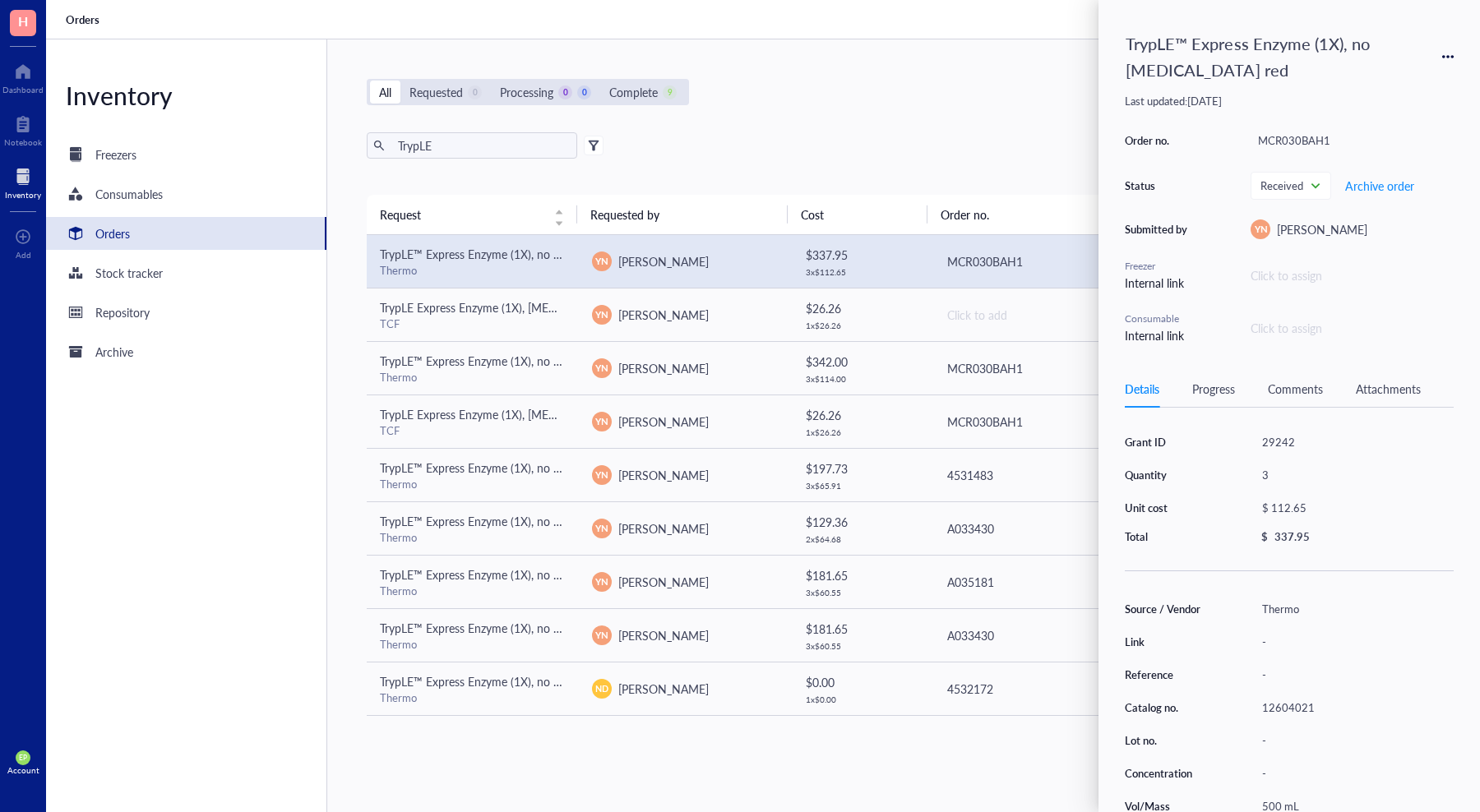
click at [1449, 56] on icon at bounding box center [1448, 56] width 12 height 12
click at [1410, 83] on span "Request again" at bounding box center [1389, 80] width 104 height 18
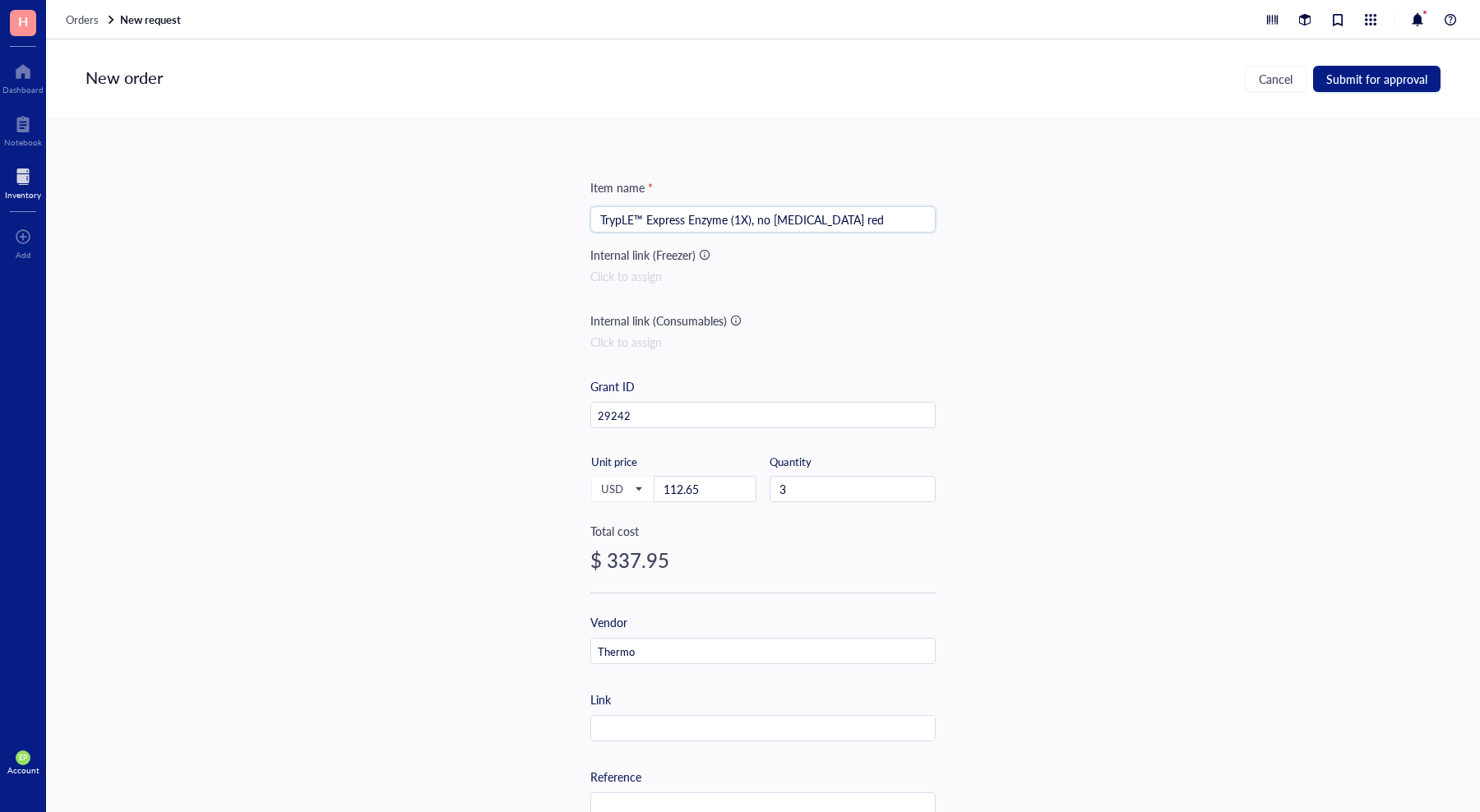
click at [723, 218] on input "TrypLE™ Express Enzyme (1X), no [MEDICAL_DATA] red" at bounding box center [763, 219] width 325 height 24
click at [640, 735] on input "text" at bounding box center [763, 729] width 344 height 26
paste input "[URL][DOMAIN_NAME]"
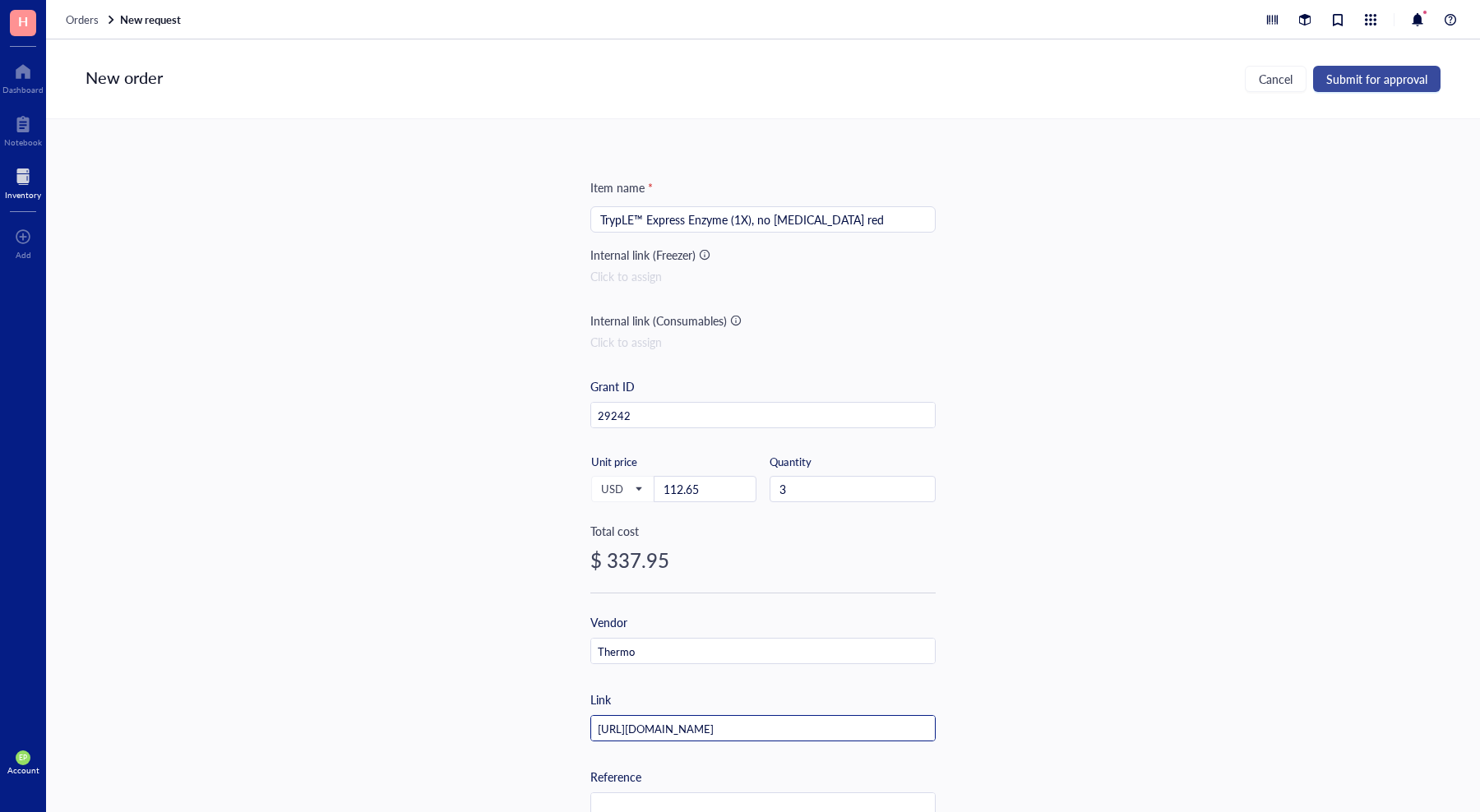
type input "[URL][DOMAIN_NAME]"
click at [1388, 72] on span "Submit for approval" at bounding box center [1376, 79] width 101 height 13
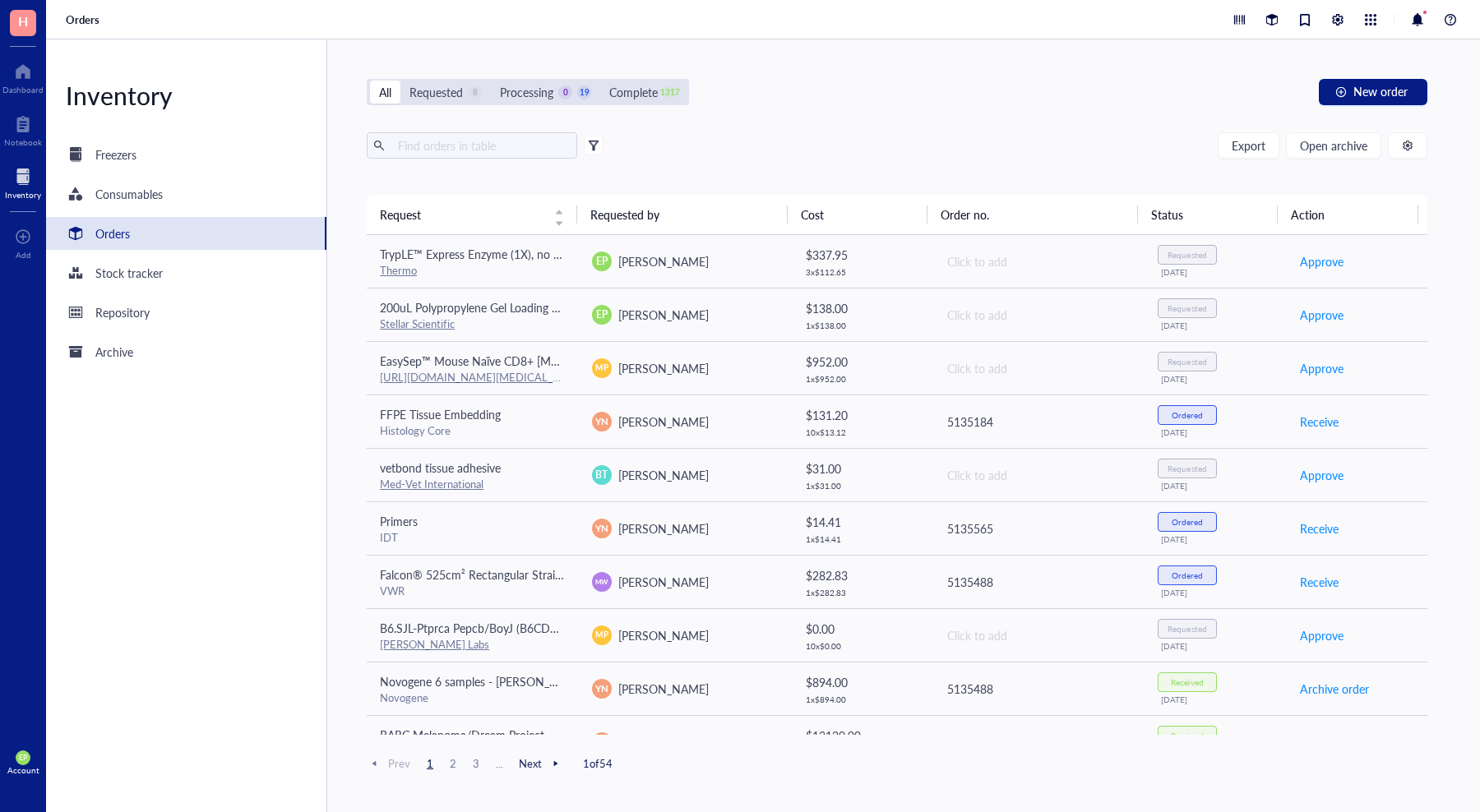
click at [227, 550] on div "Inventory Freezers Consumables Orders Stock tracker Repository Archive" at bounding box center [187, 425] width 282 height 772
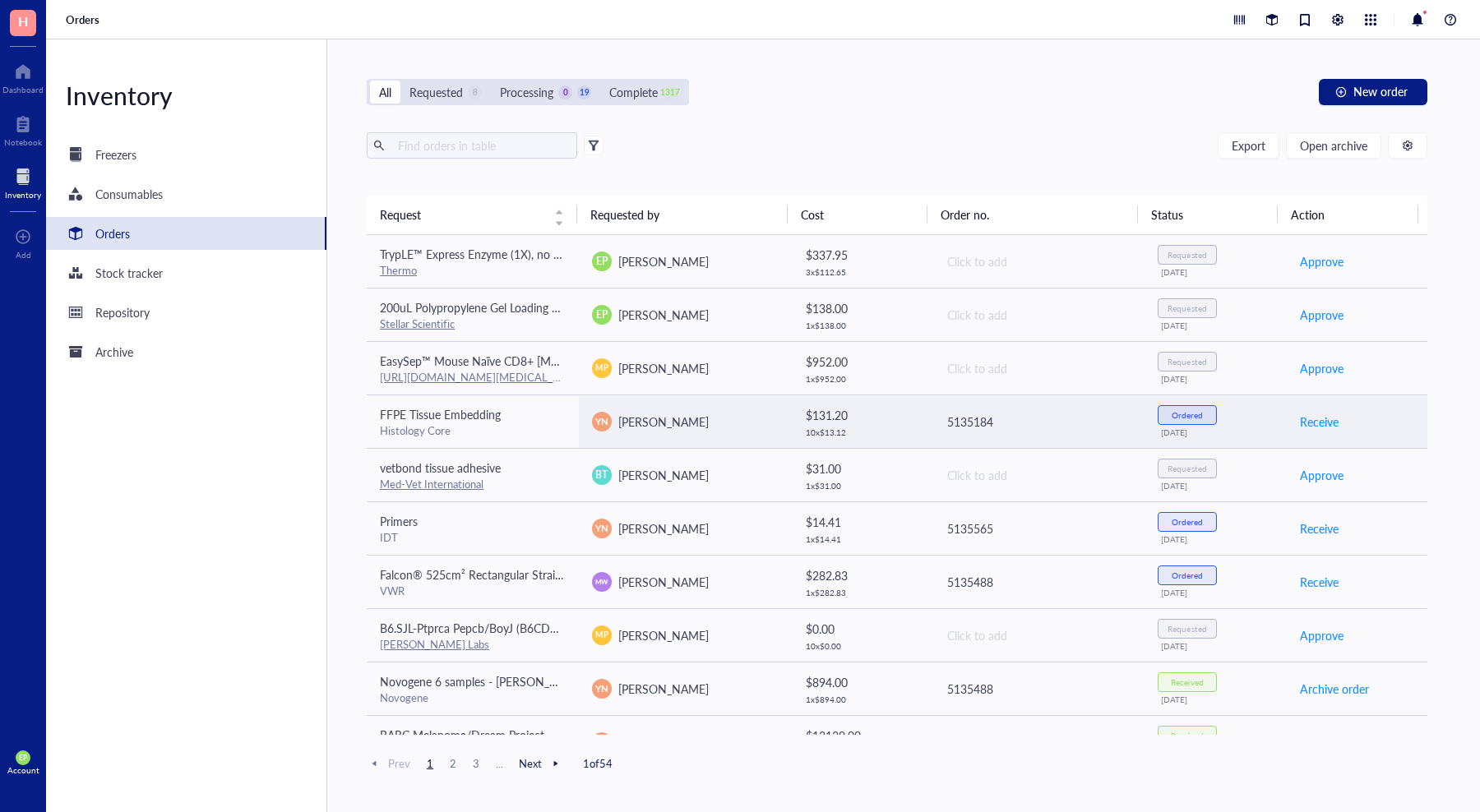
scroll to position [1, 0]
